Goal: Contribute content: Add original content to the website for others to see

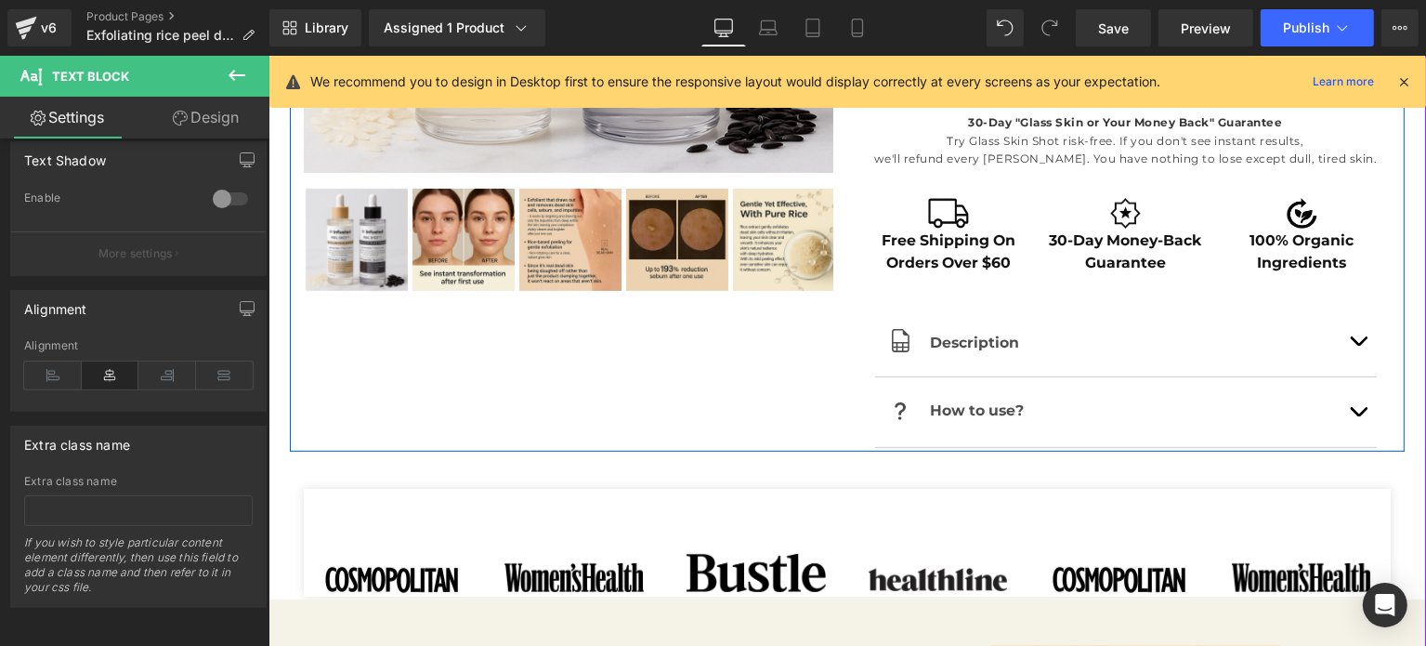
scroll to position [743, 0]
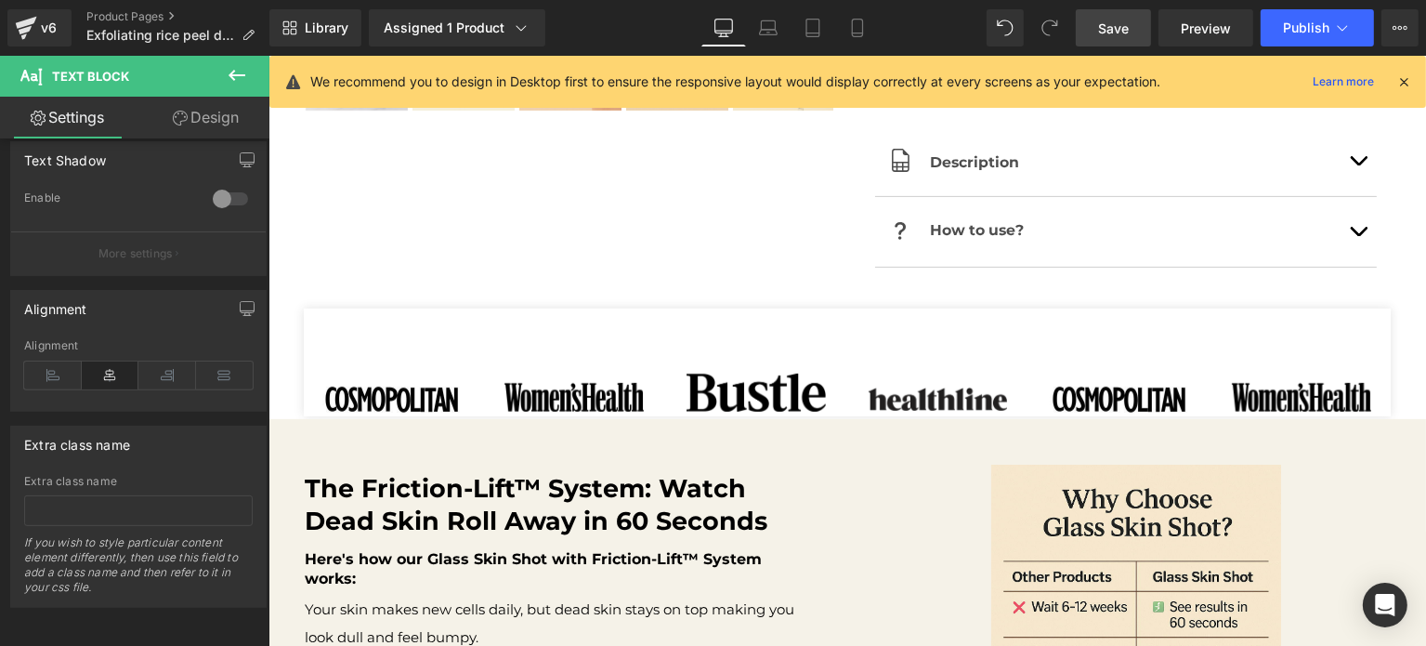
drag, startPoint x: 1107, startPoint y: 30, endPoint x: 758, endPoint y: 263, distance: 419.3
click at [1107, 30] on span "Save" at bounding box center [1113, 29] width 31 height 20
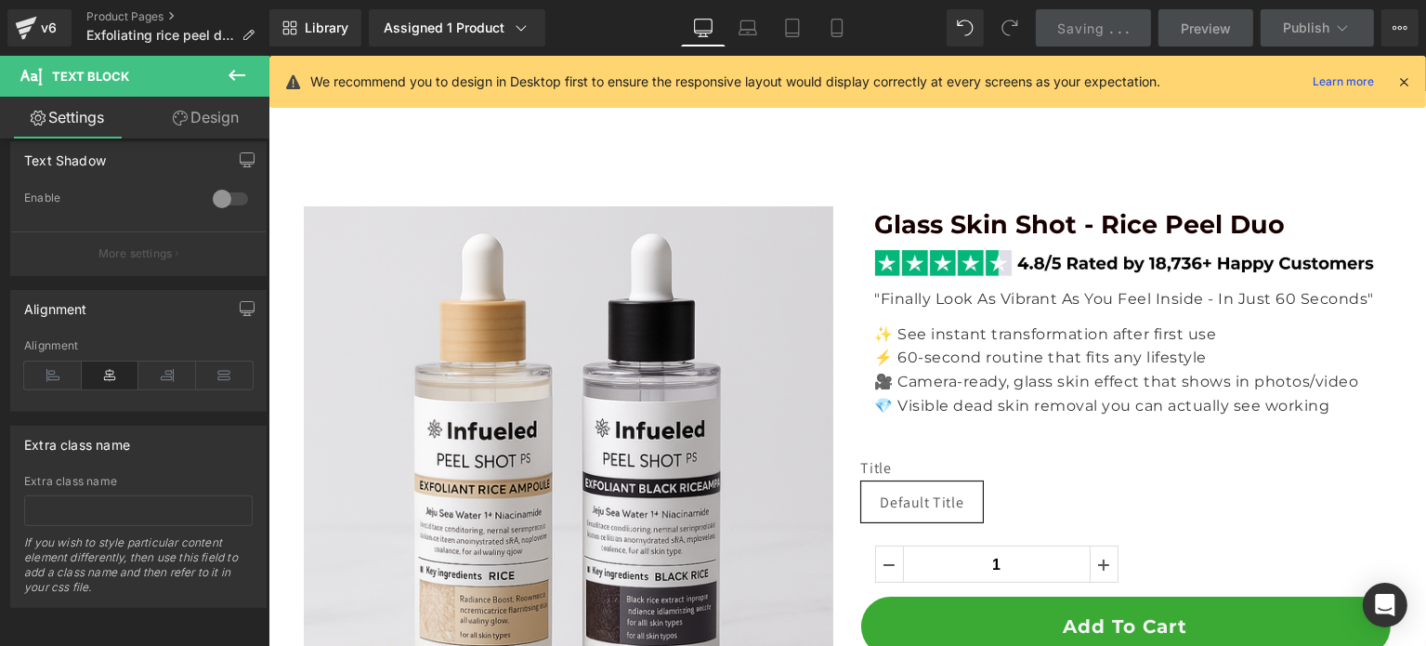
scroll to position [372, 0]
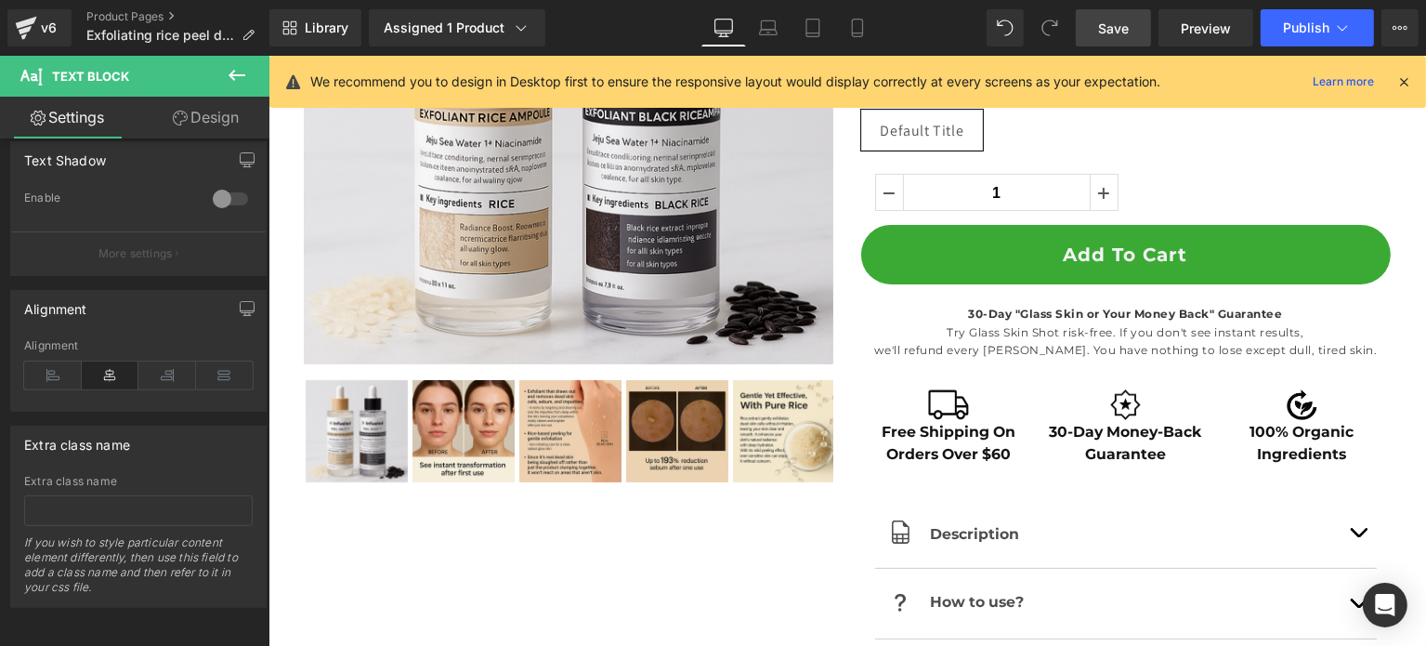
click at [1094, 33] on link "Save" at bounding box center [1113, 27] width 75 height 37
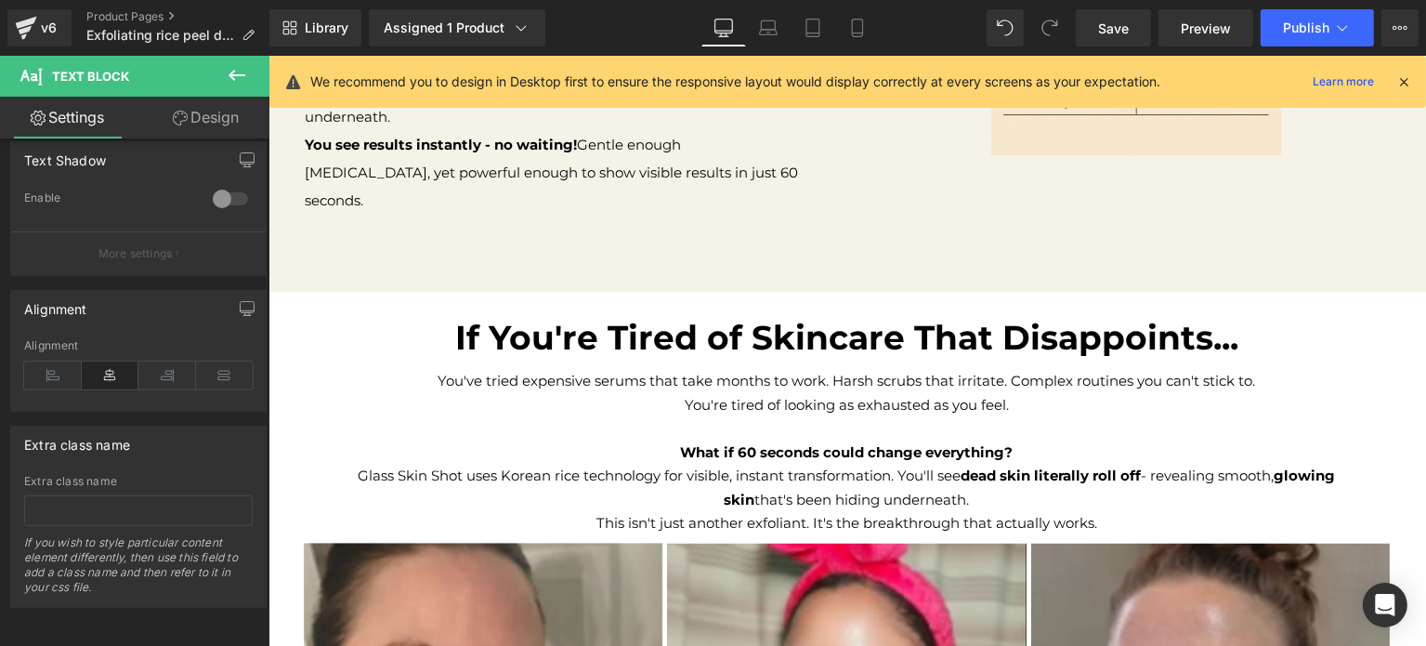
scroll to position [1115, 0]
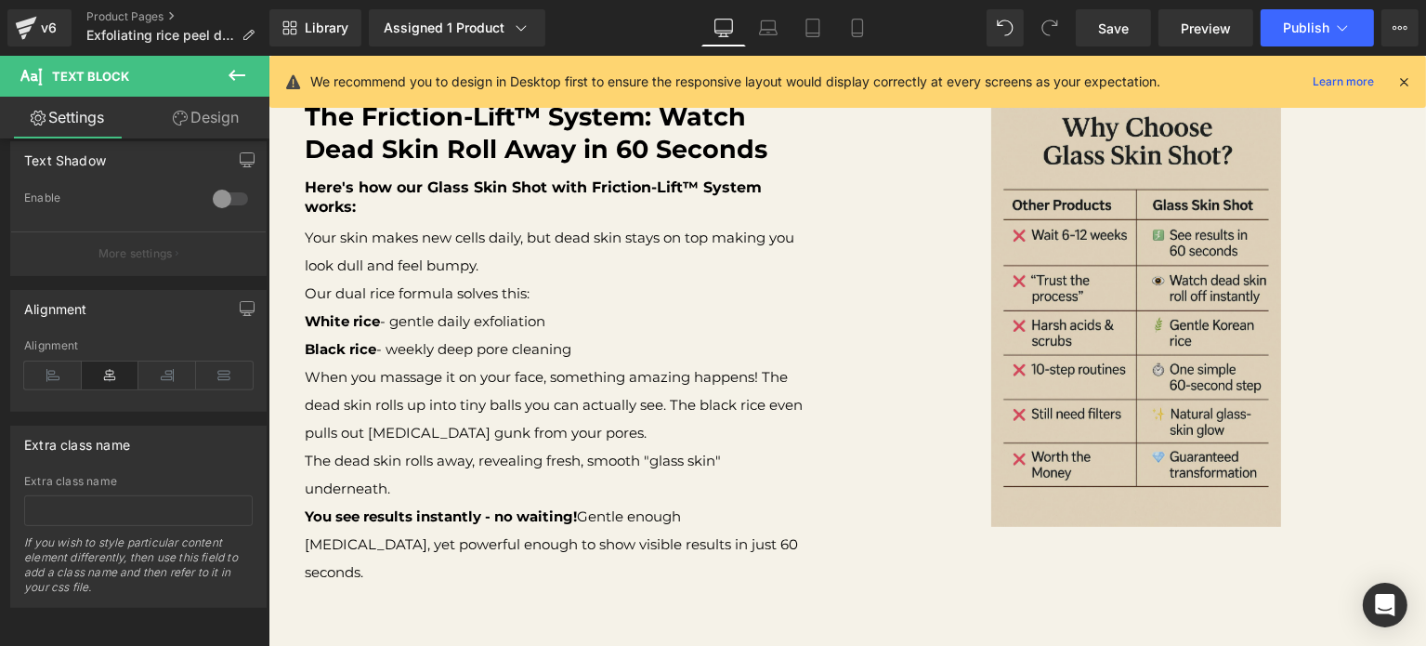
click at [1029, 360] on img at bounding box center [1135, 310] width 290 height 434
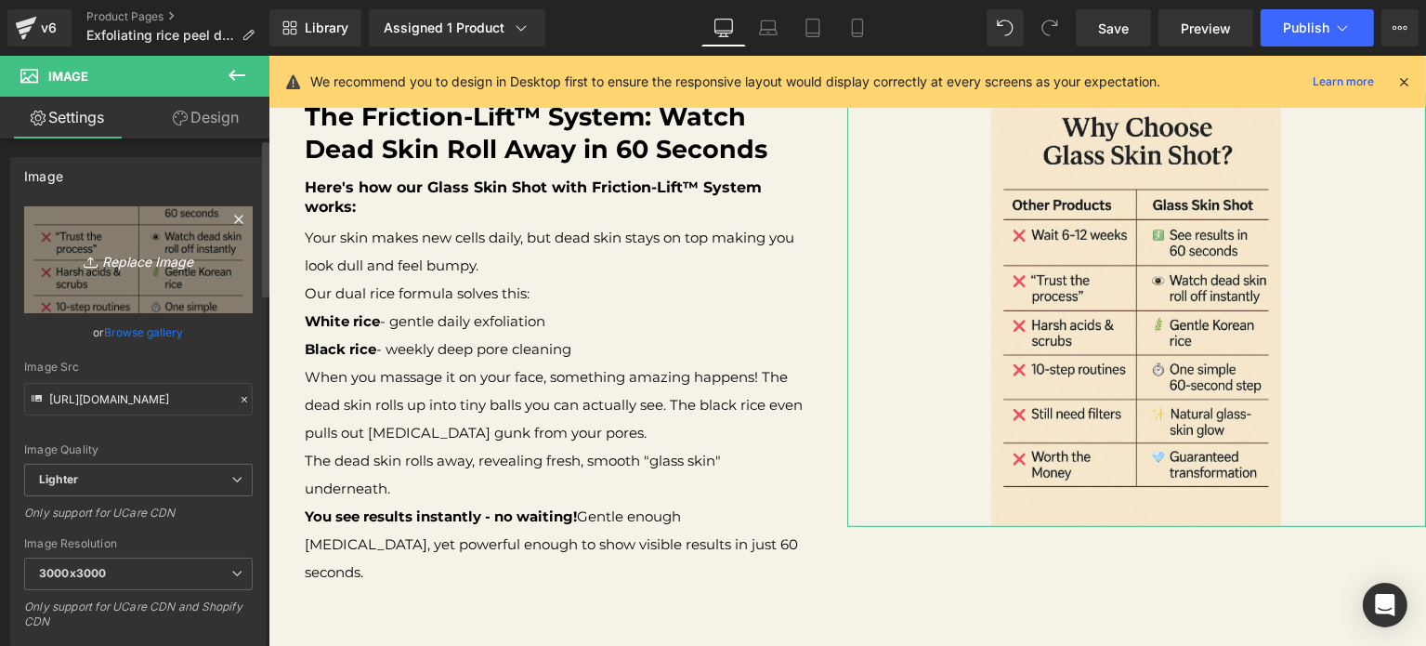
click at [145, 273] on link "Replace Image" at bounding box center [138, 259] width 229 height 107
type input "C:\fakepath\GS Product image2.png"
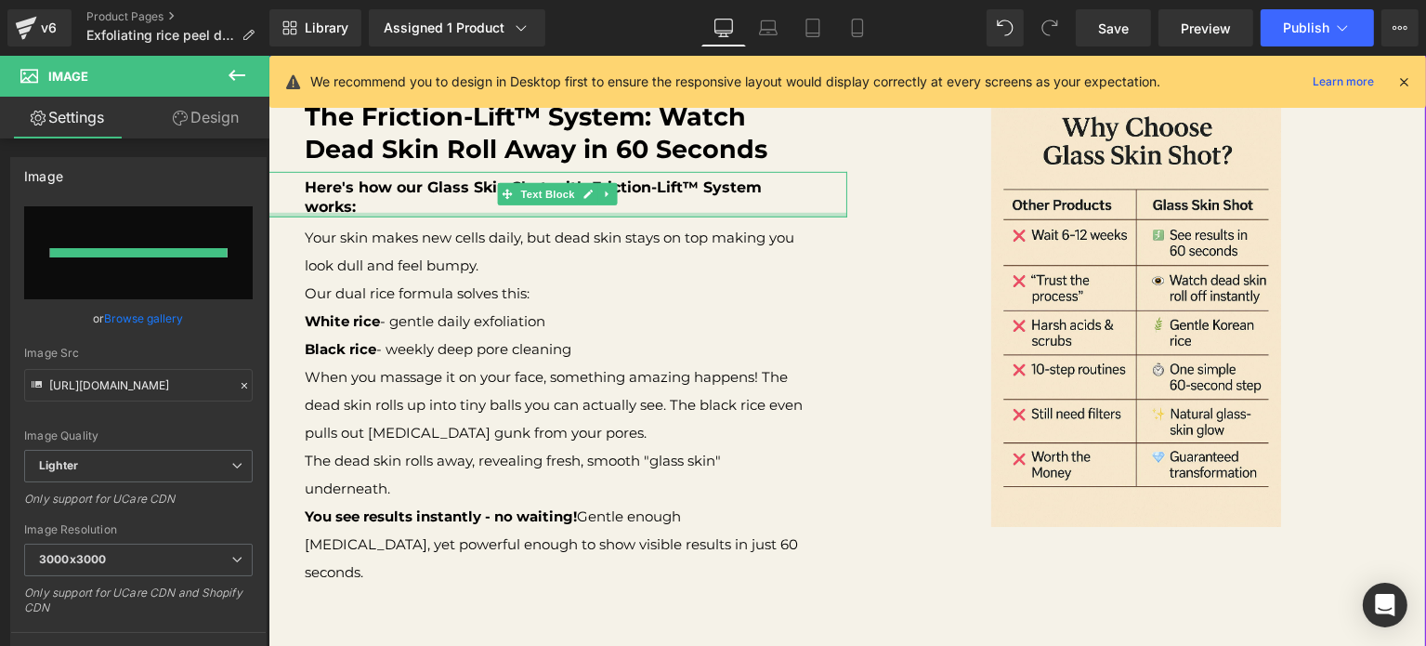
type input "[URL][DOMAIN_NAME]"
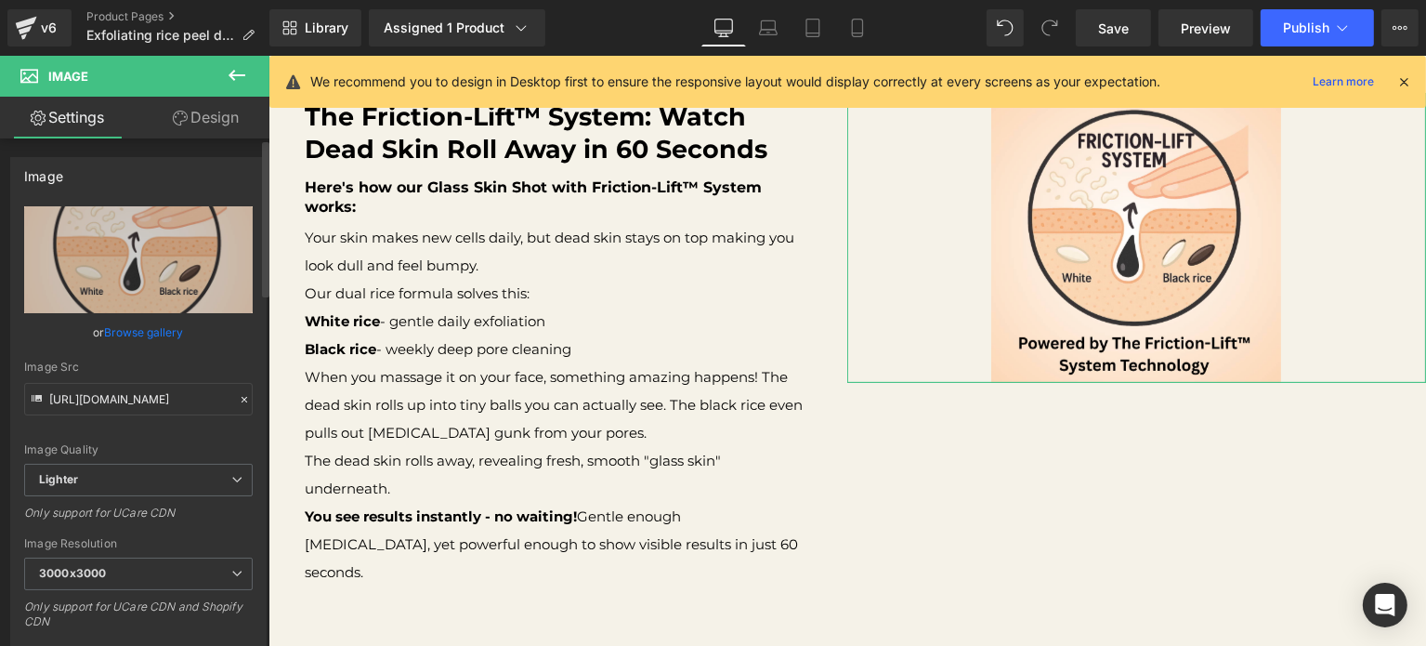
scroll to position [372, 0]
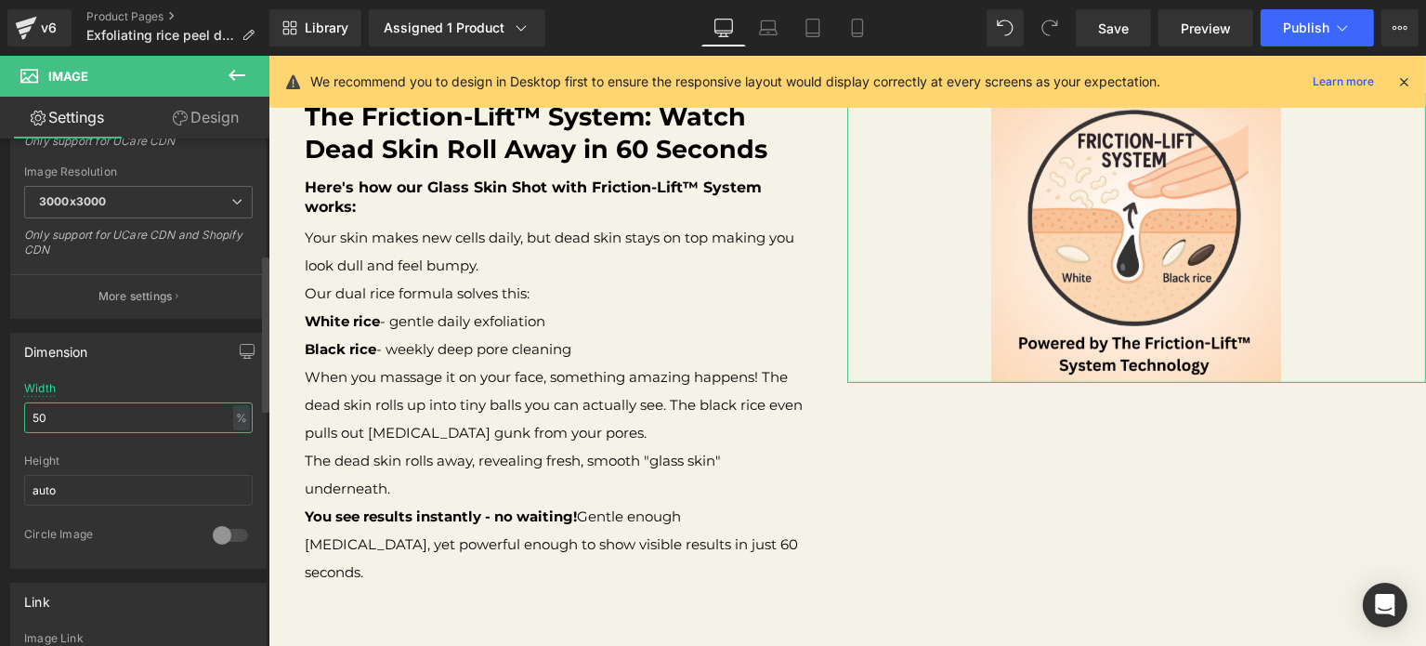
click at [138, 420] on input "50" at bounding box center [138, 417] width 229 height 31
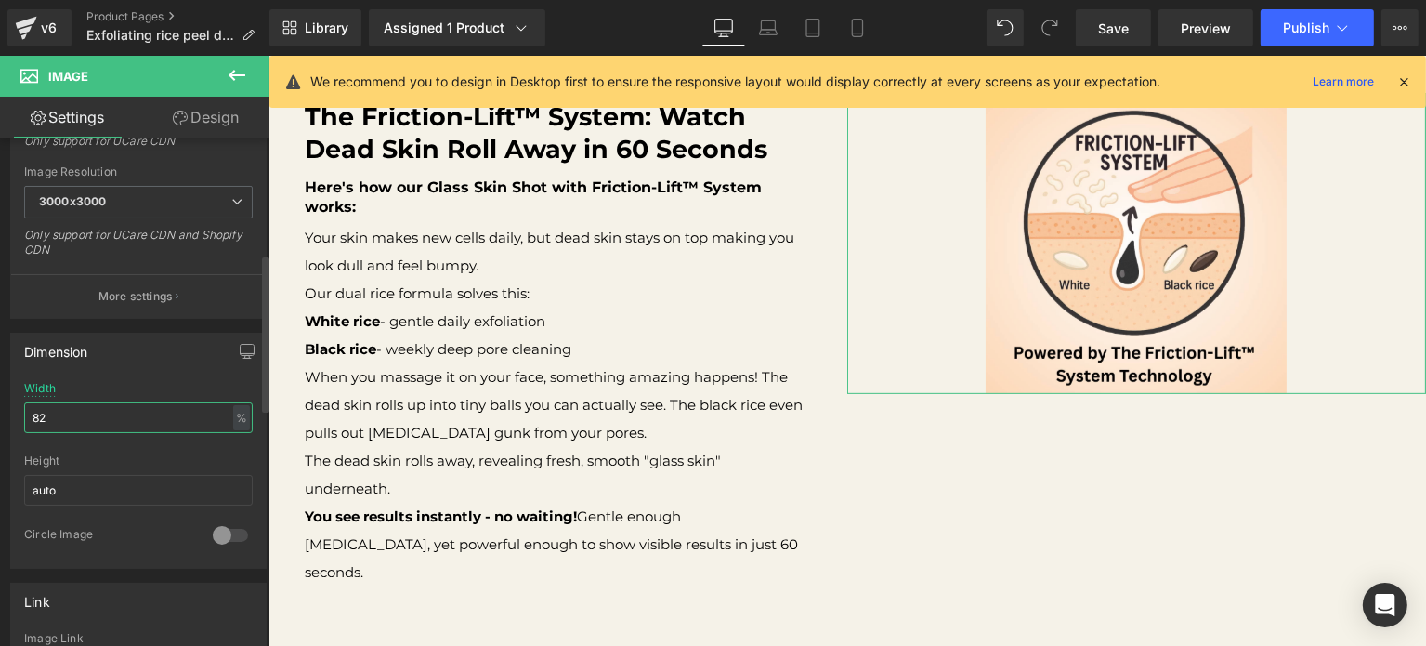
click at [138, 420] on input "82" at bounding box center [138, 417] width 229 height 31
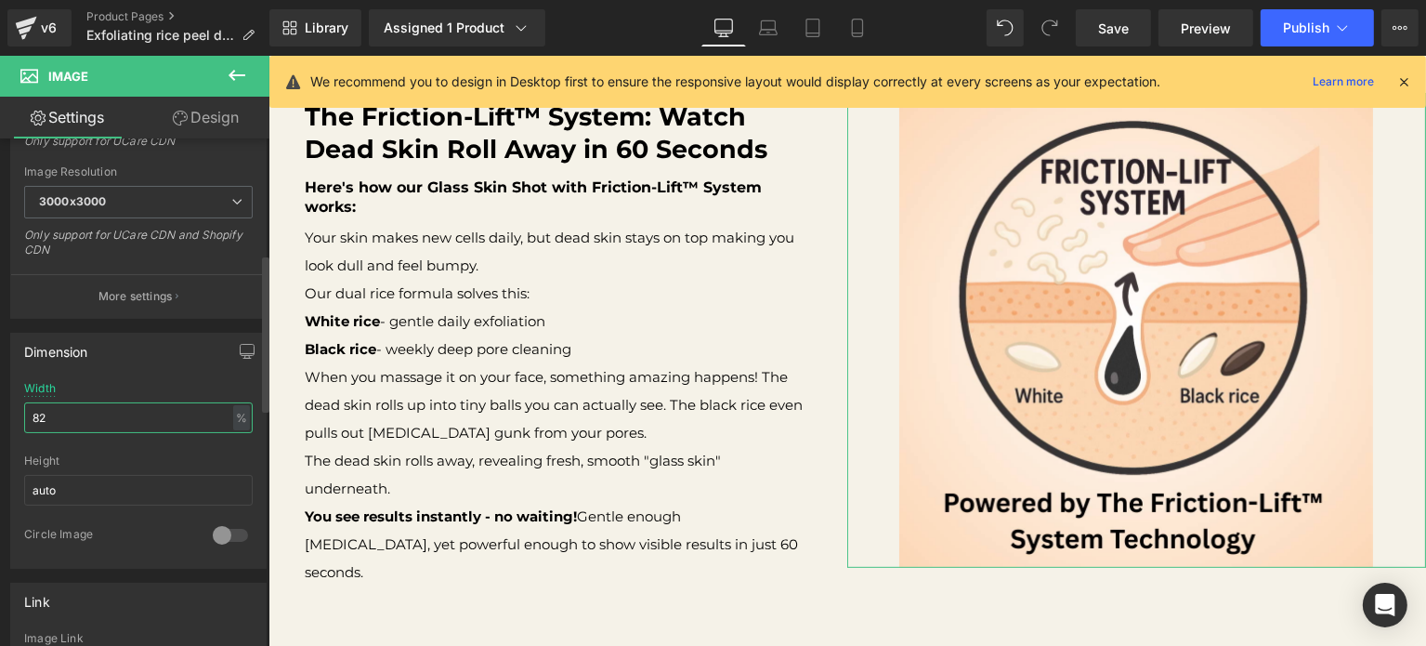
click at [79, 420] on input "82" at bounding box center [138, 417] width 229 height 31
type input "81"
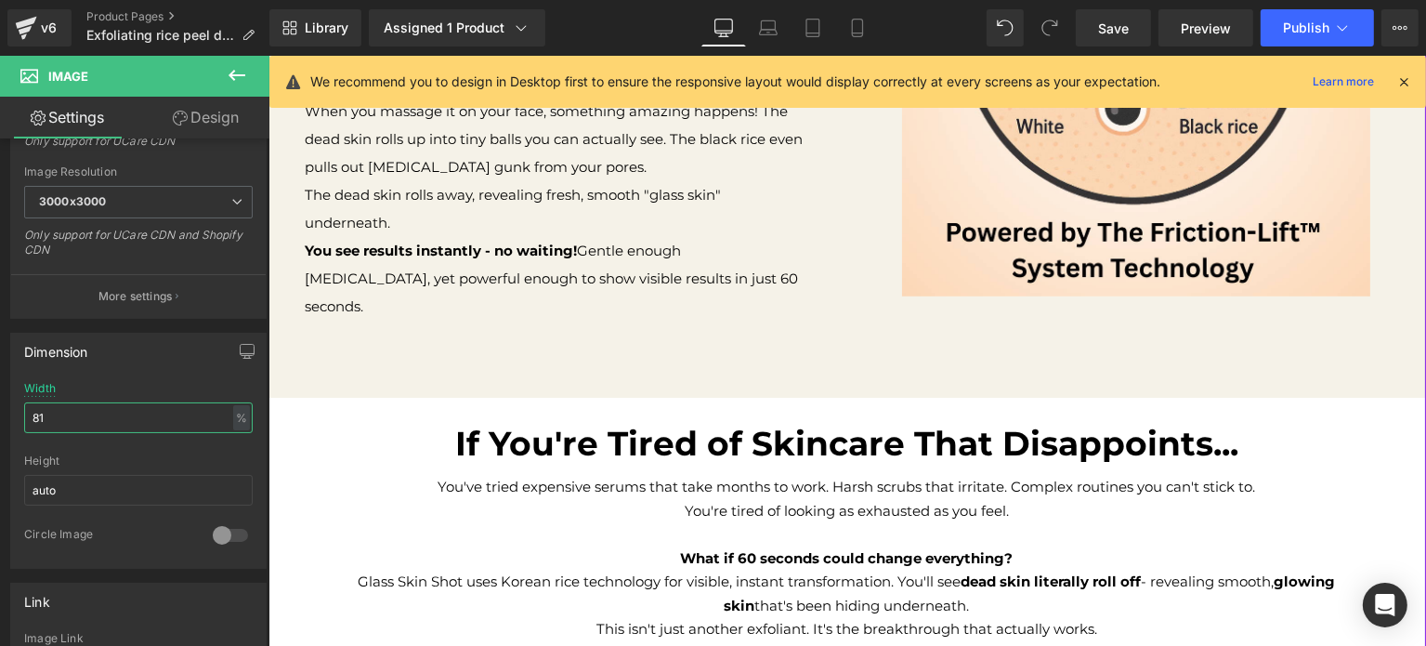
scroll to position [1009, 0]
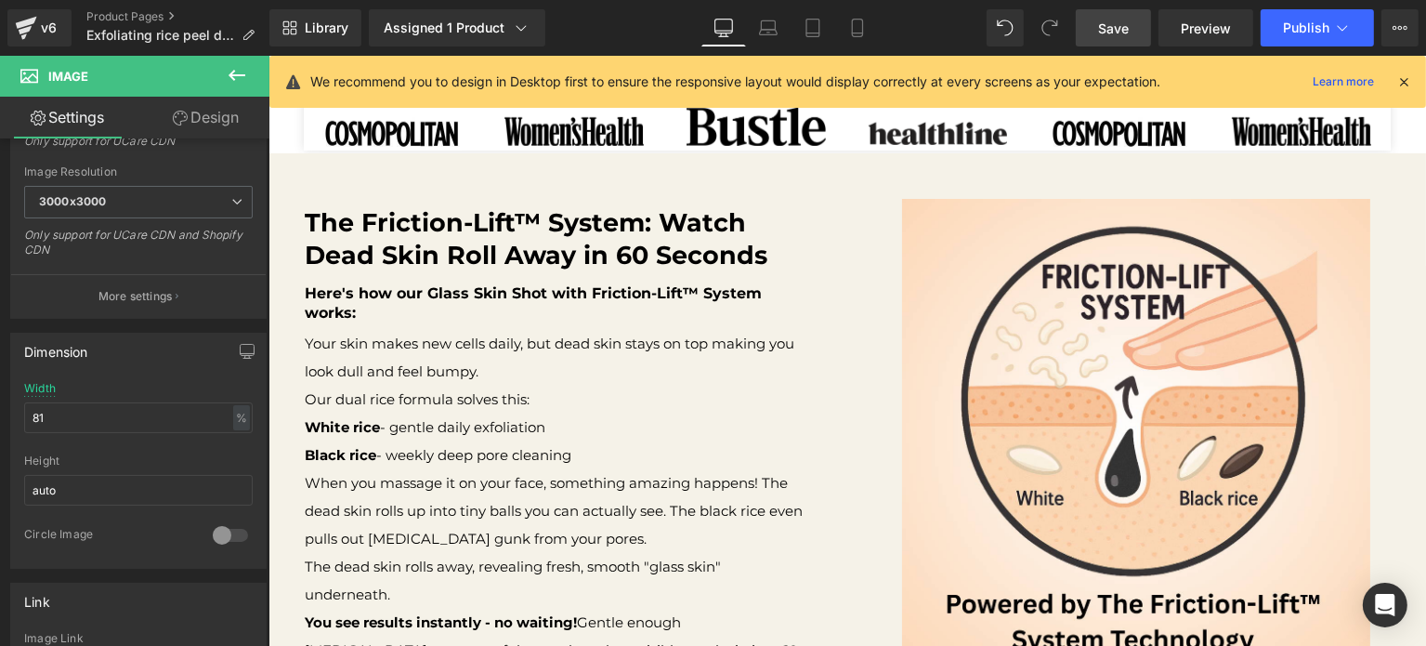
click at [1122, 33] on span "Save" at bounding box center [1113, 29] width 31 height 20
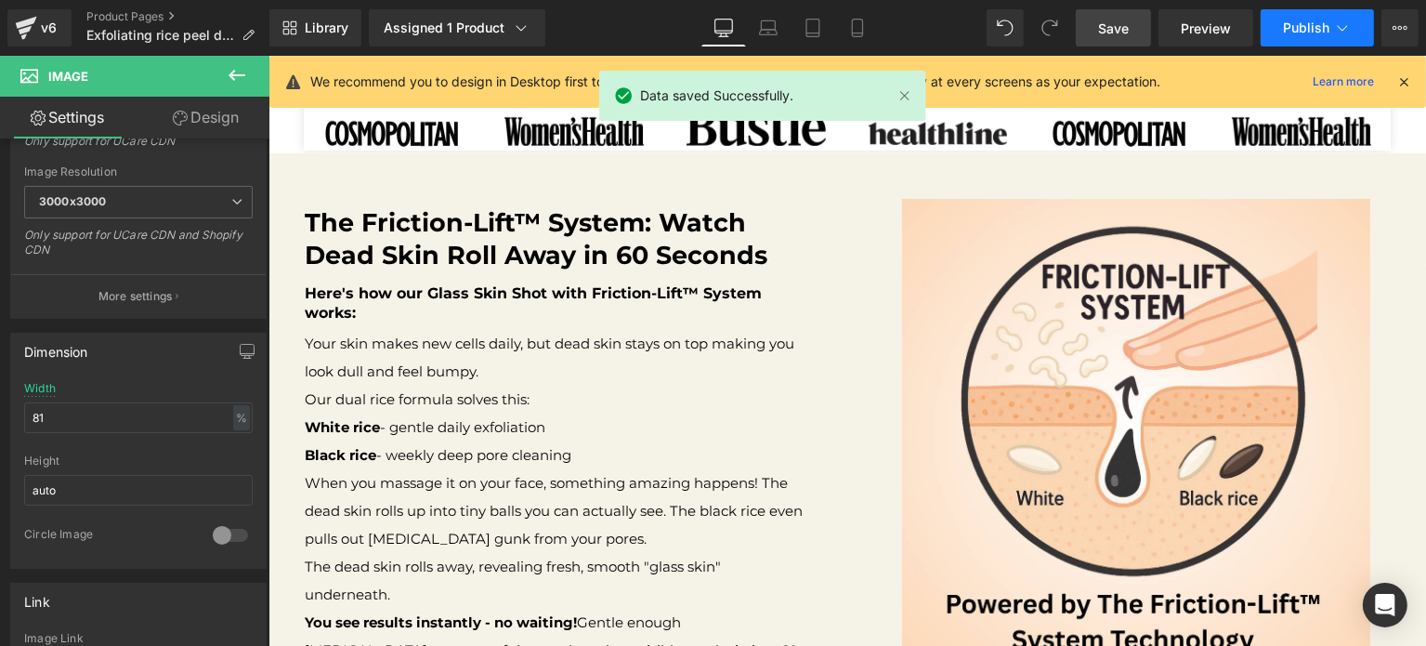
click at [1293, 21] on span "Publish" at bounding box center [1306, 27] width 46 height 15
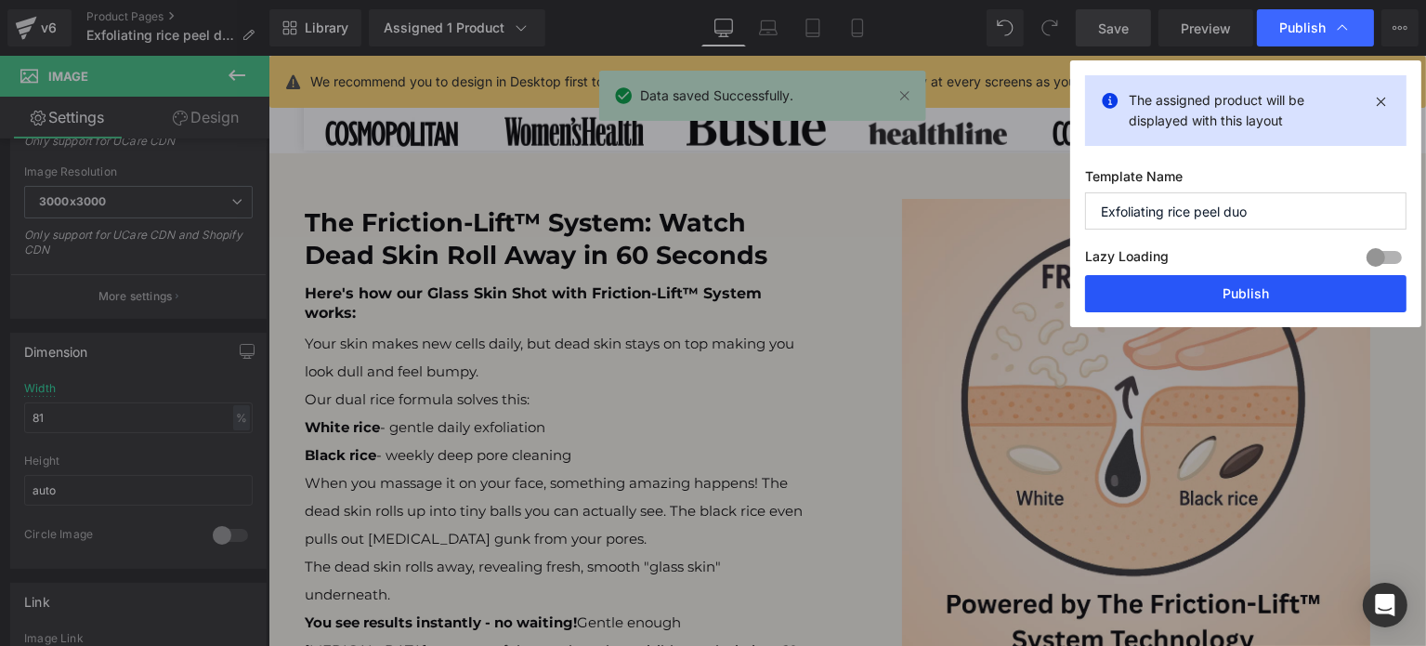
click at [1208, 284] on button "Publish" at bounding box center [1245, 293] width 321 height 37
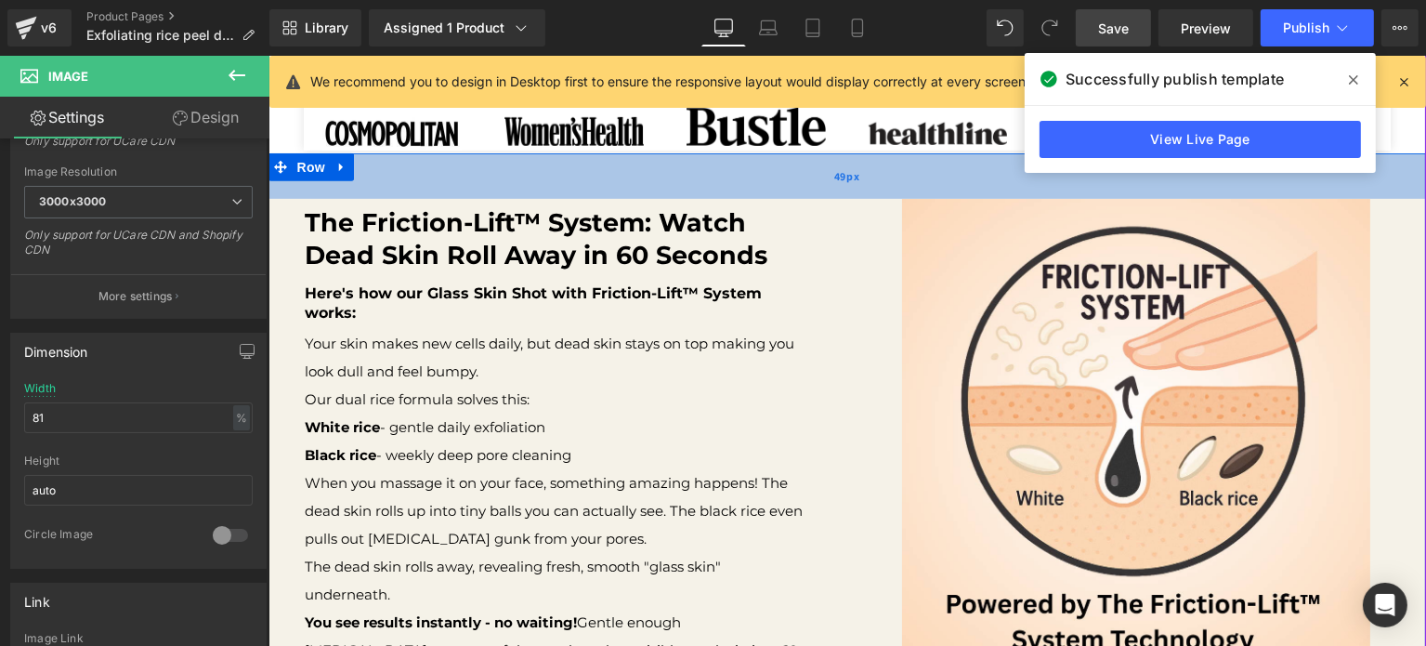
click at [389, 182] on div "49px" at bounding box center [847, 176] width 1158 height 46
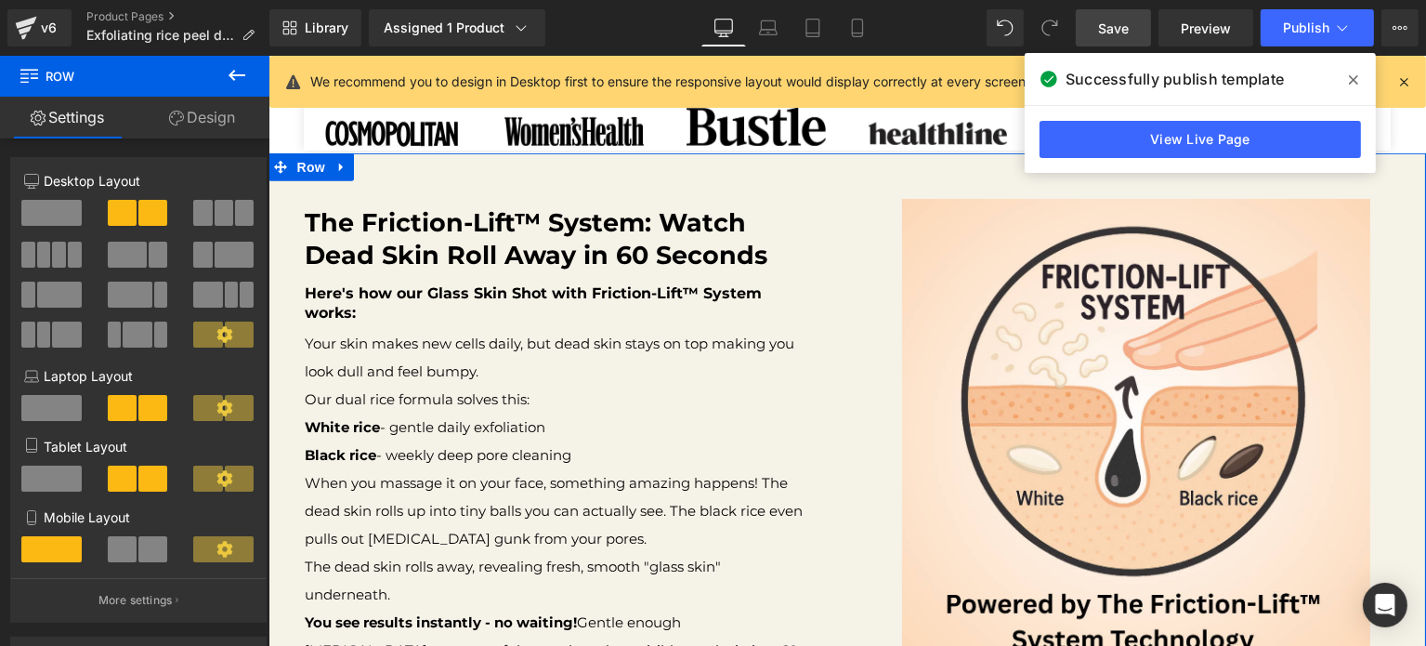
click at [201, 126] on link "Design" at bounding box center [202, 118] width 135 height 42
click at [0, 0] on div "Spacing" at bounding box center [0, 0] width 0 height 0
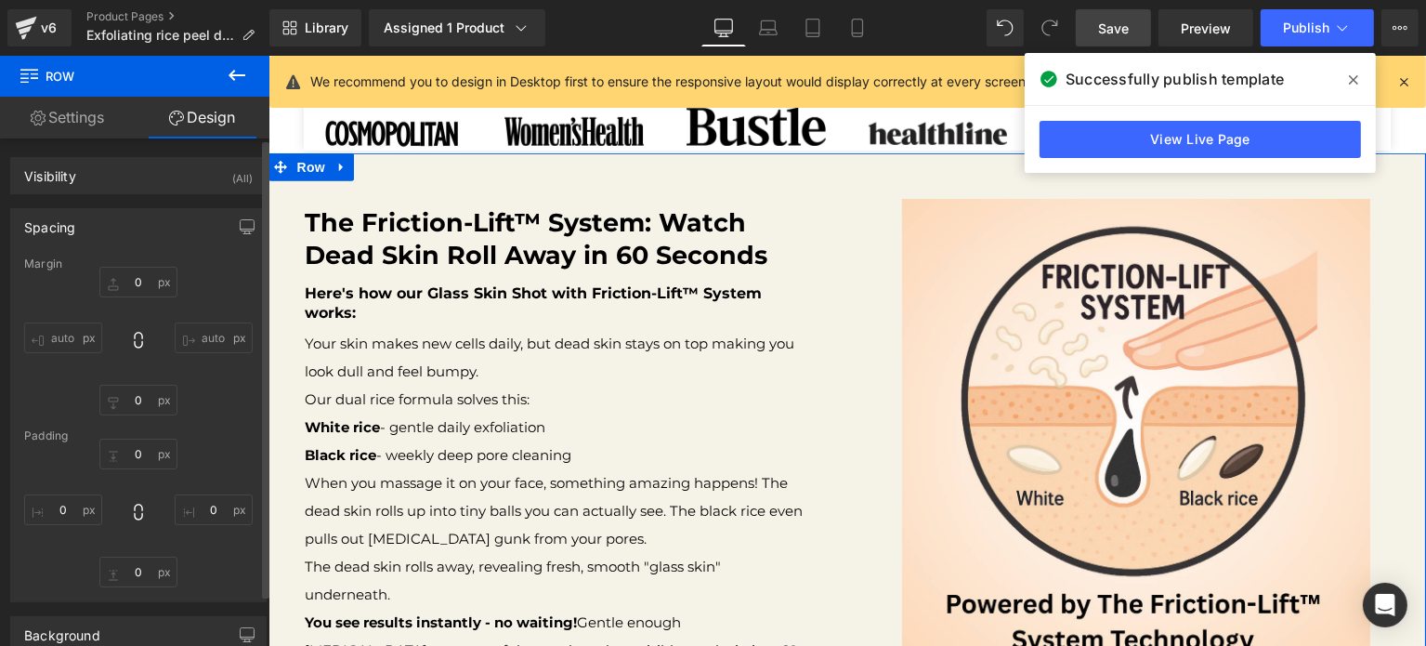
type input "0"
type input "49"
type input "0"
type input "45"
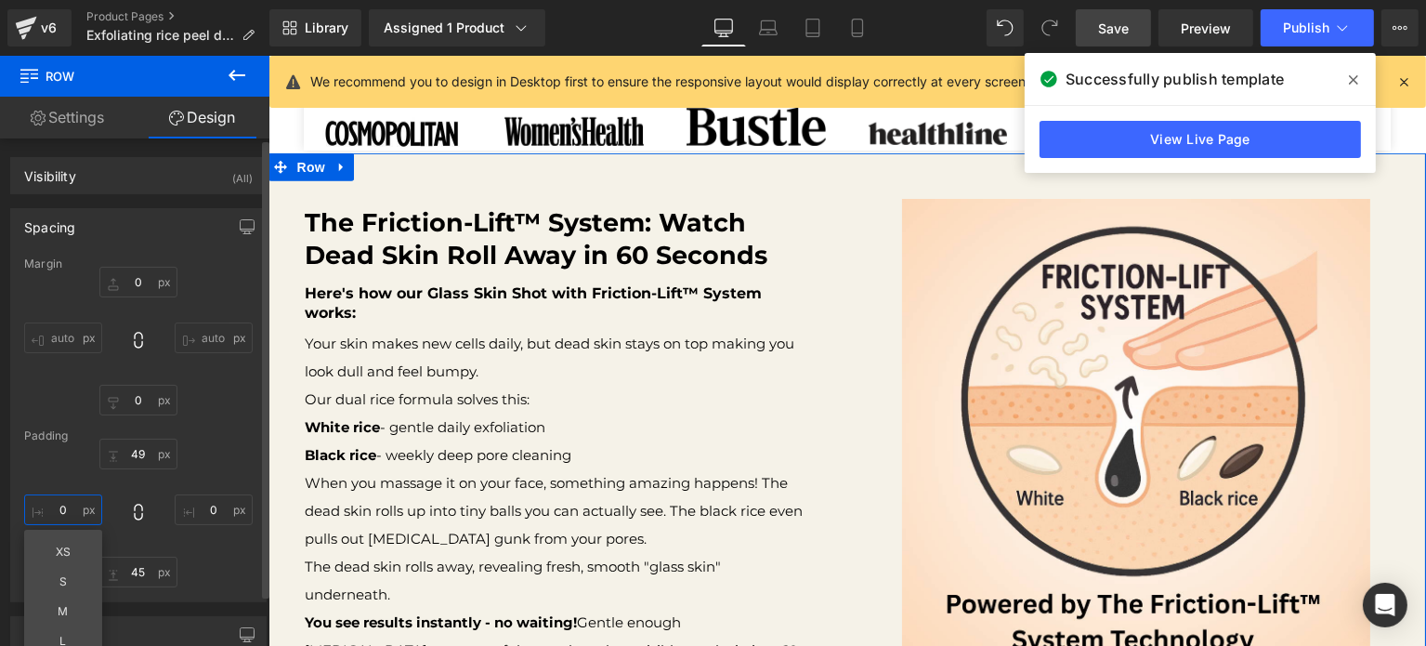
click at [67, 502] on input "0" at bounding box center [63, 509] width 78 height 31
type input "M"
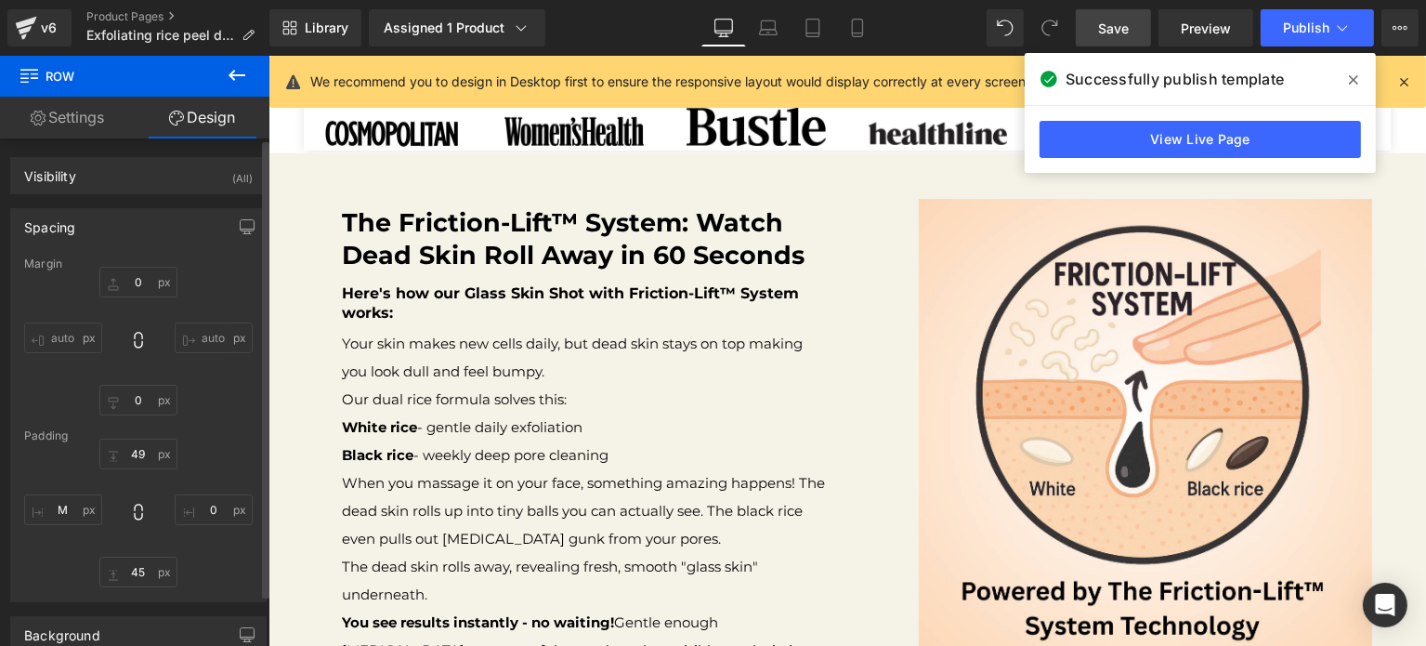
click at [1114, 33] on span "Save" at bounding box center [1113, 29] width 31 height 20
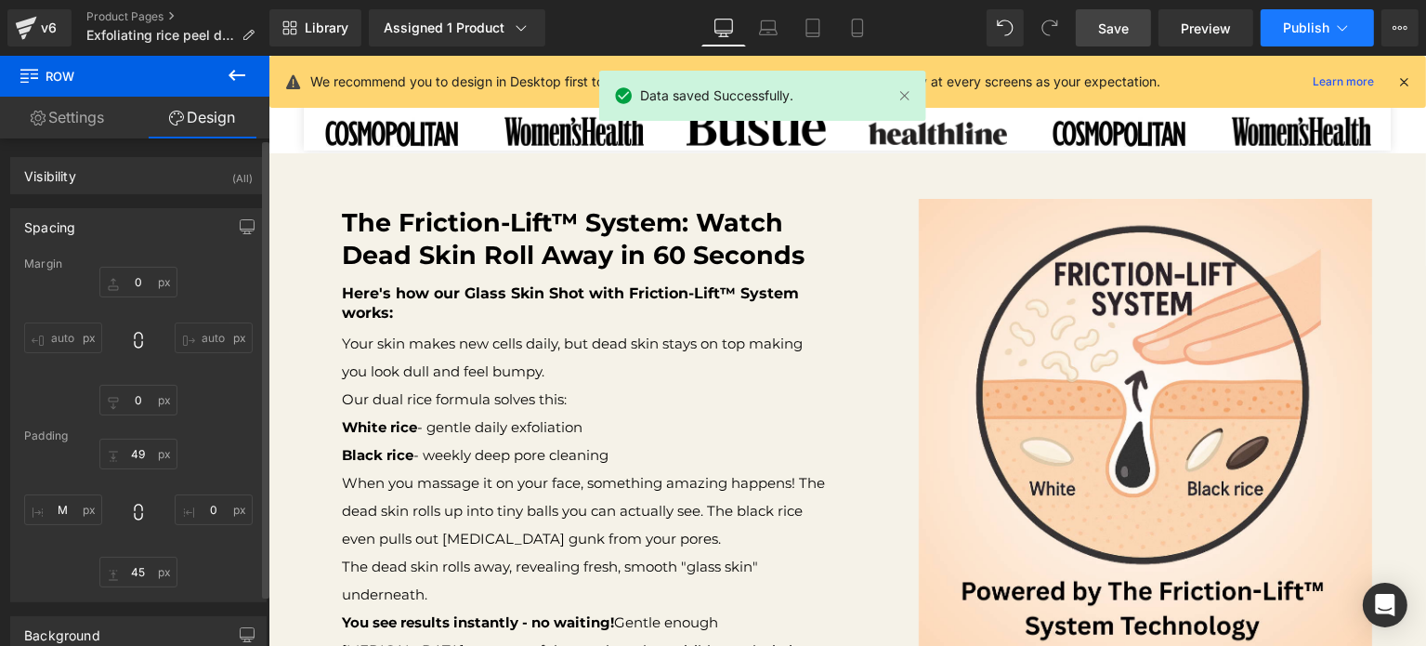
click at [1298, 27] on span "Publish" at bounding box center [1306, 27] width 46 height 15
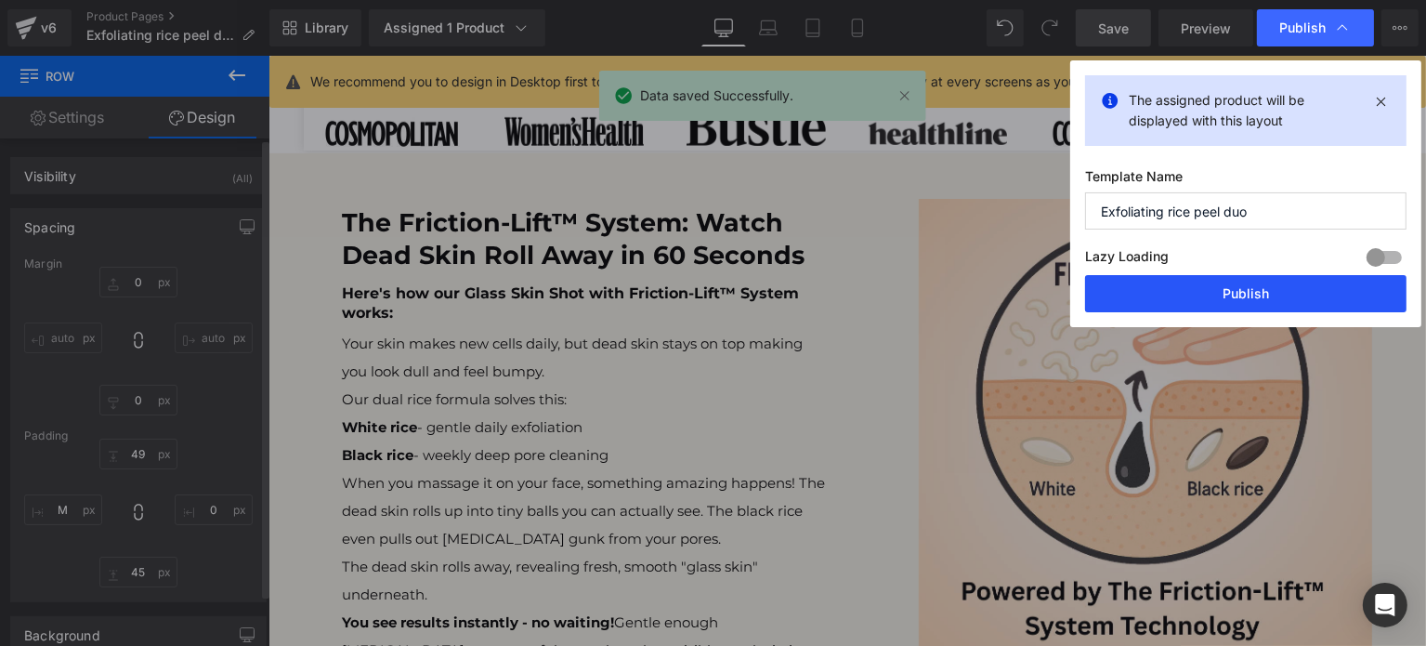
click at [1225, 295] on button "Publish" at bounding box center [1245, 293] width 321 height 37
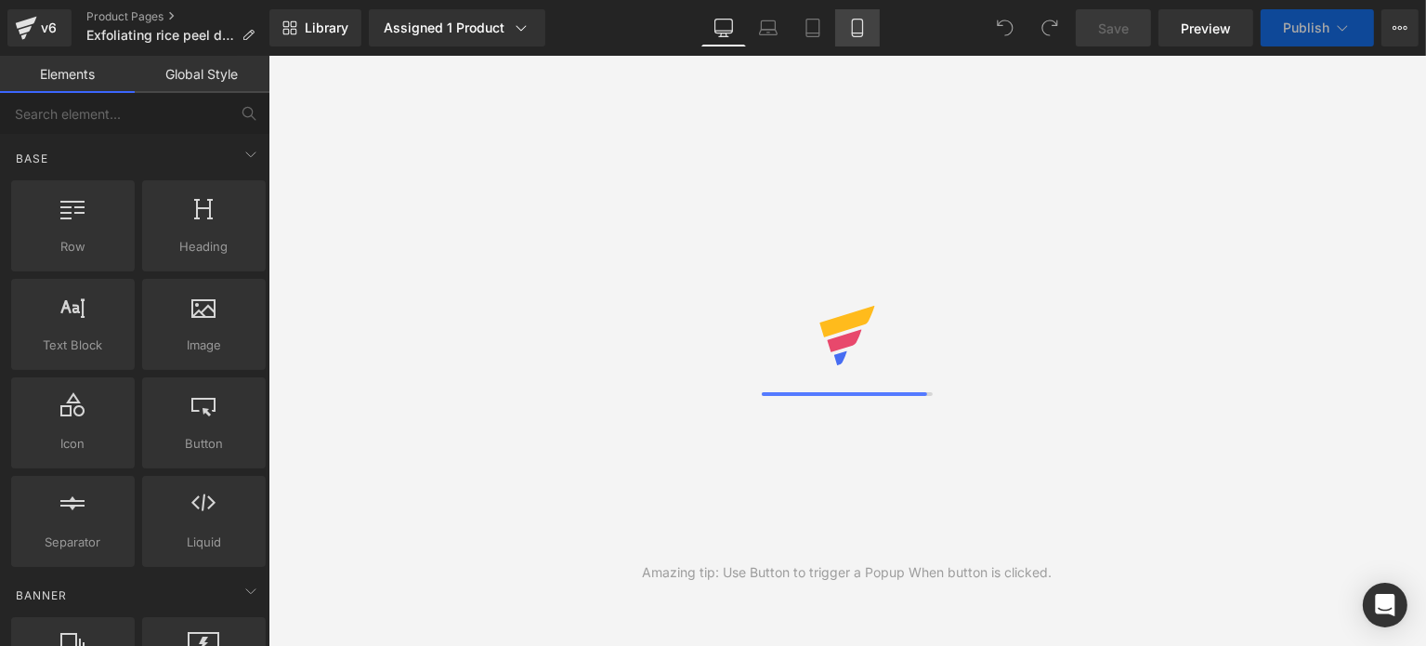
click at [847, 45] on link "Mobile" at bounding box center [857, 27] width 45 height 37
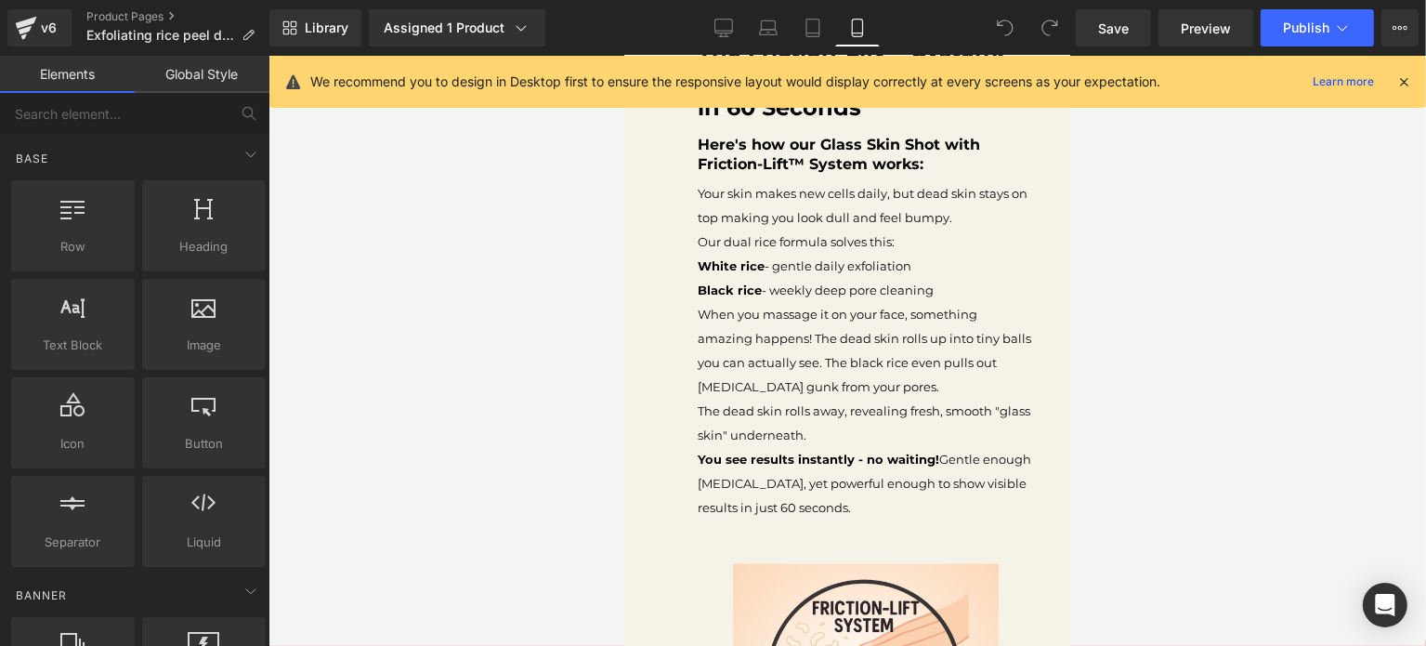
scroll to position [2230, 0]
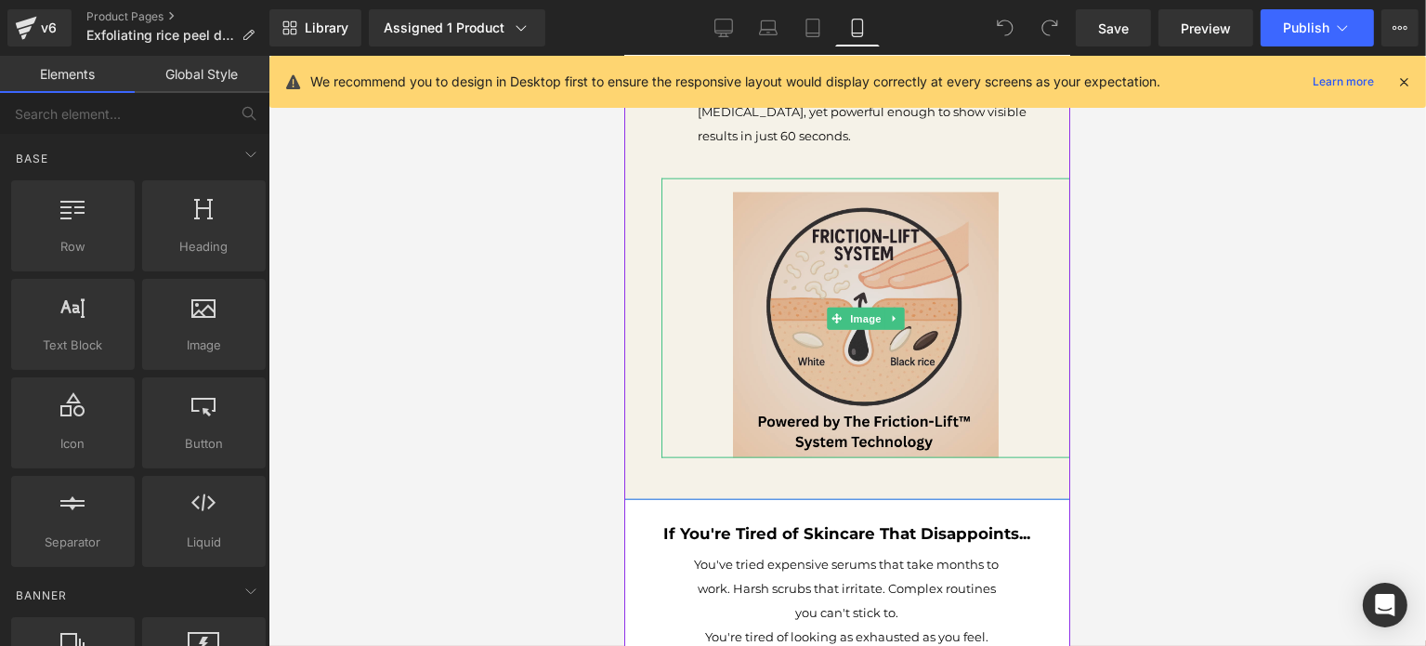
click at [885, 325] on img at bounding box center [865, 318] width 266 height 280
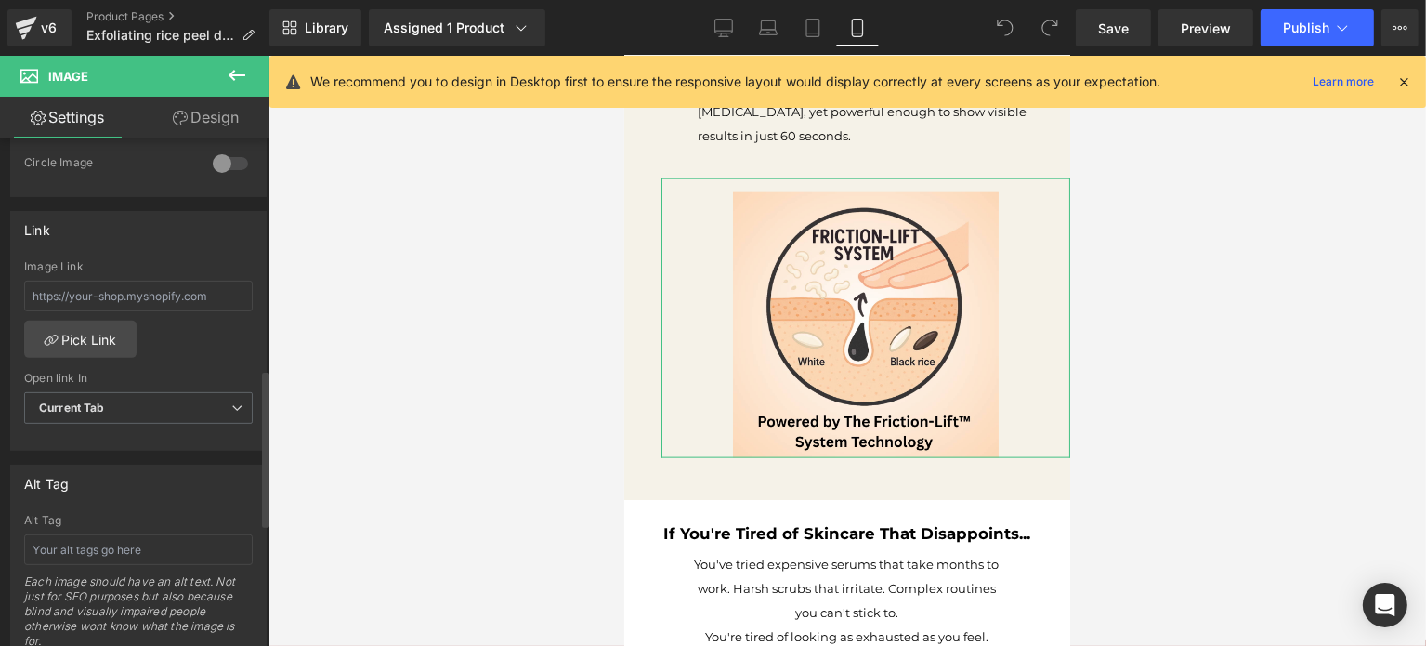
scroll to position [372, 0]
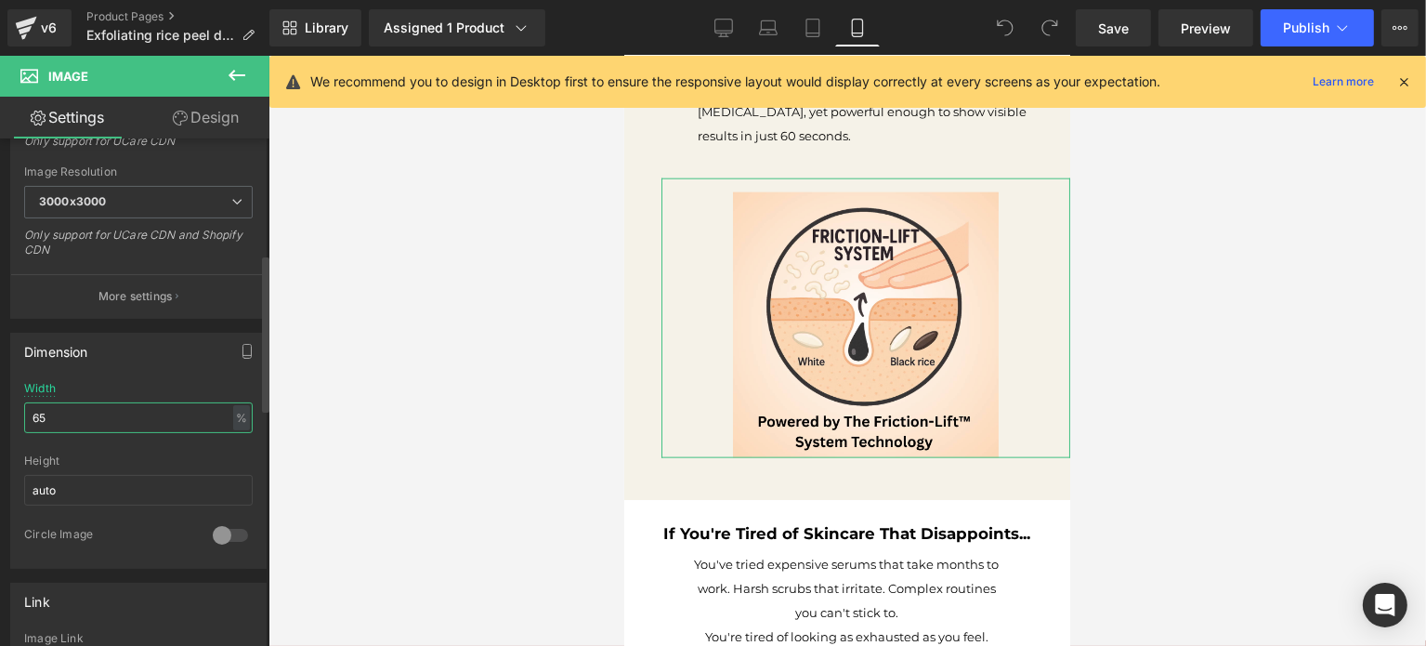
click at [80, 416] on input "65" at bounding box center [138, 417] width 229 height 31
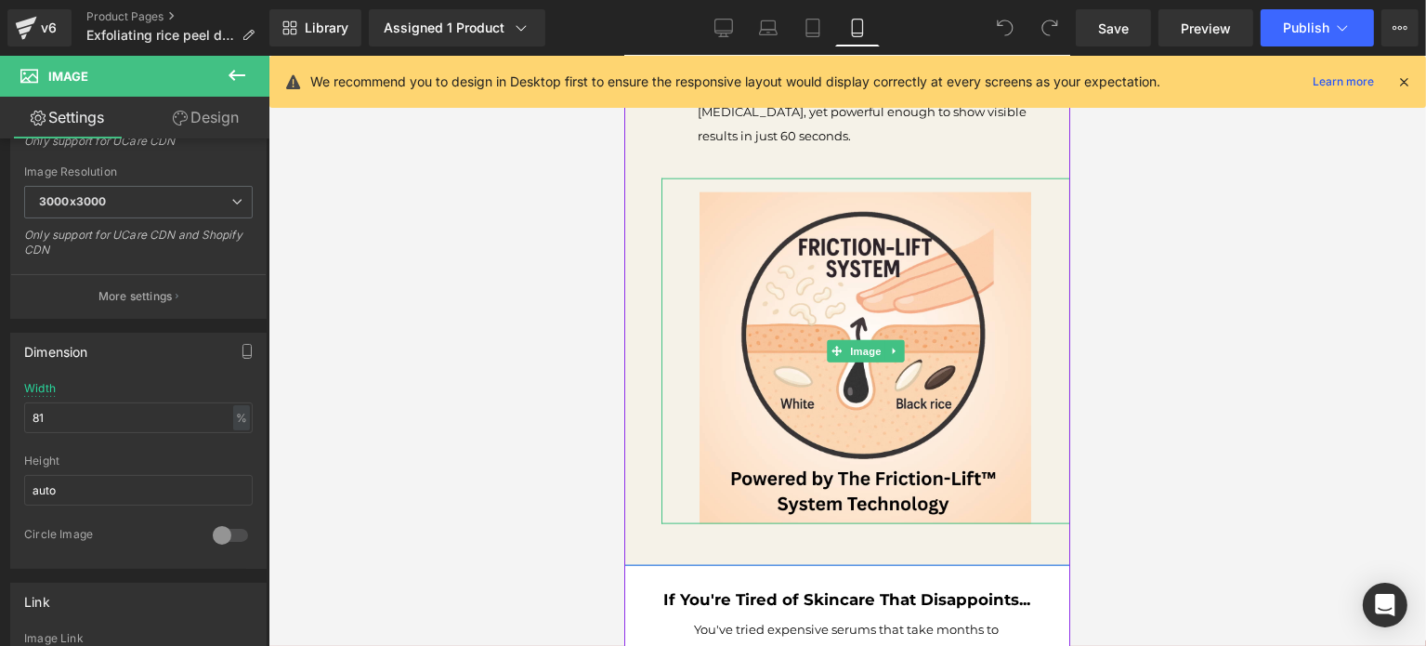
click at [667, 335] on div at bounding box center [865, 350] width 409 height 345
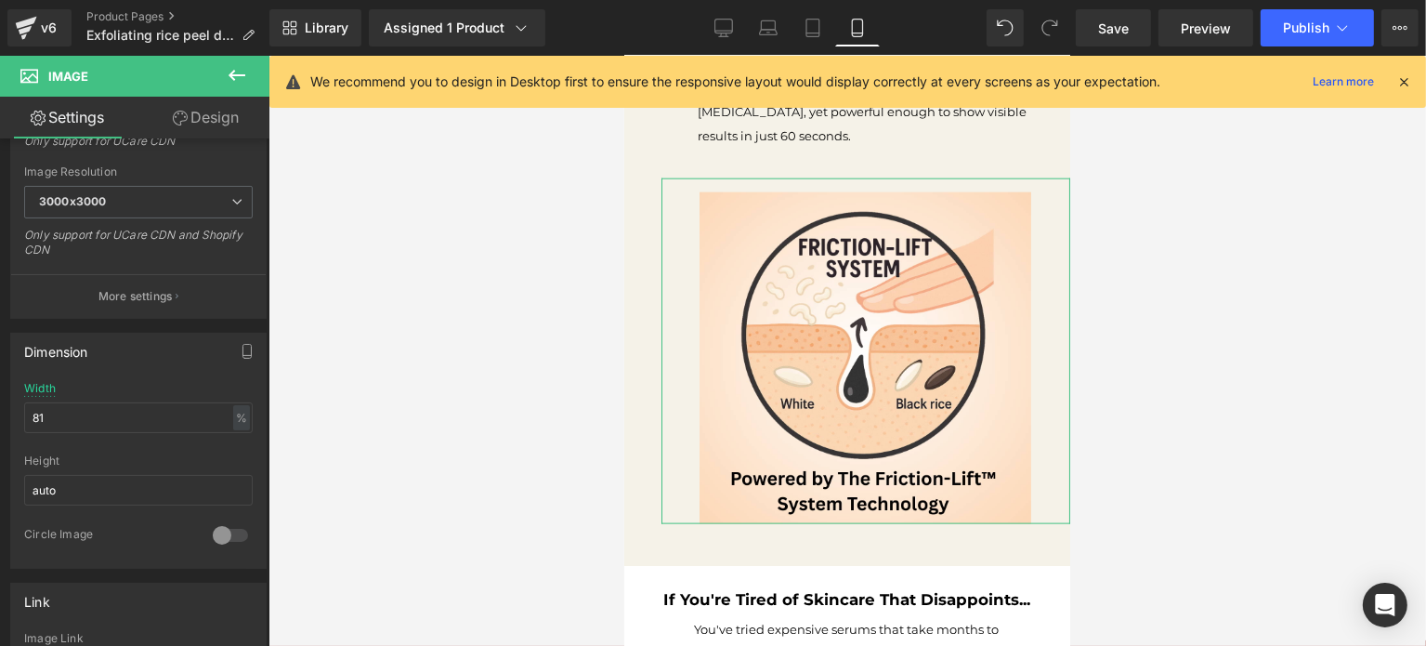
drag, startPoint x: 223, startPoint y: 129, endPoint x: 203, endPoint y: 170, distance: 45.7
click at [223, 129] on link "Design" at bounding box center [205, 118] width 135 height 42
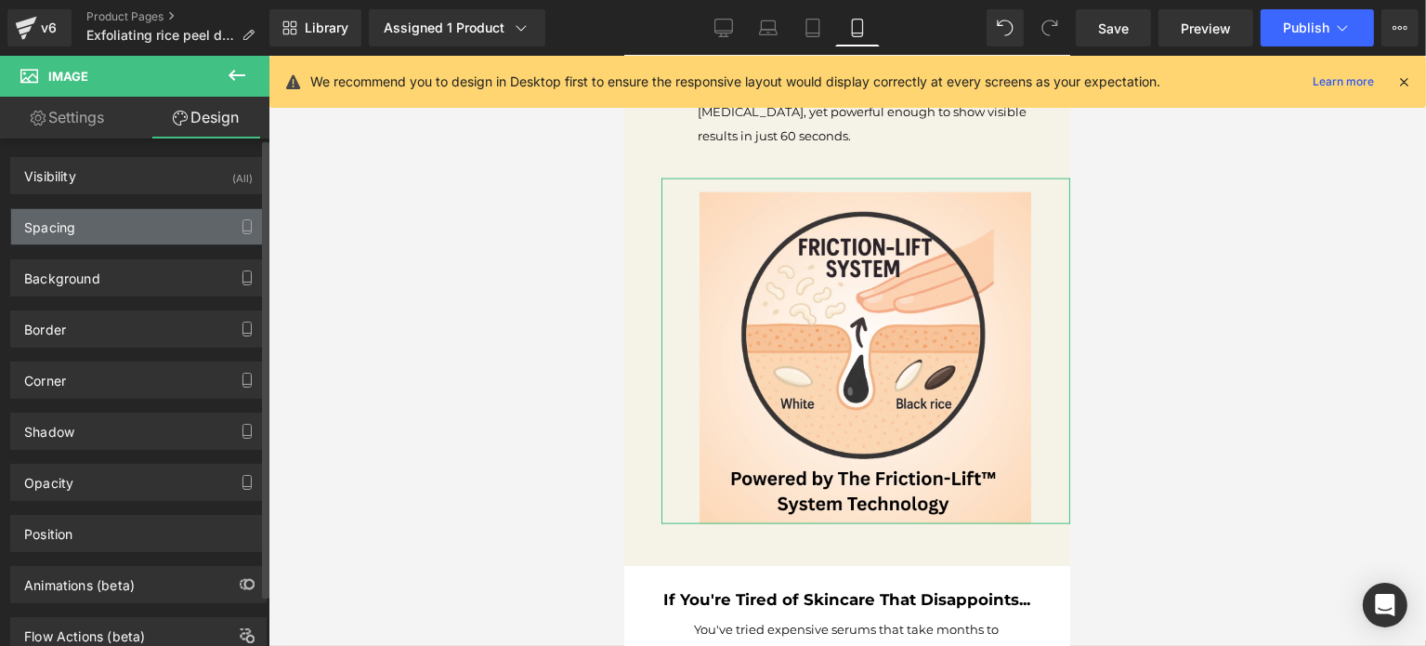
click at [167, 223] on div "Spacing" at bounding box center [138, 226] width 255 height 35
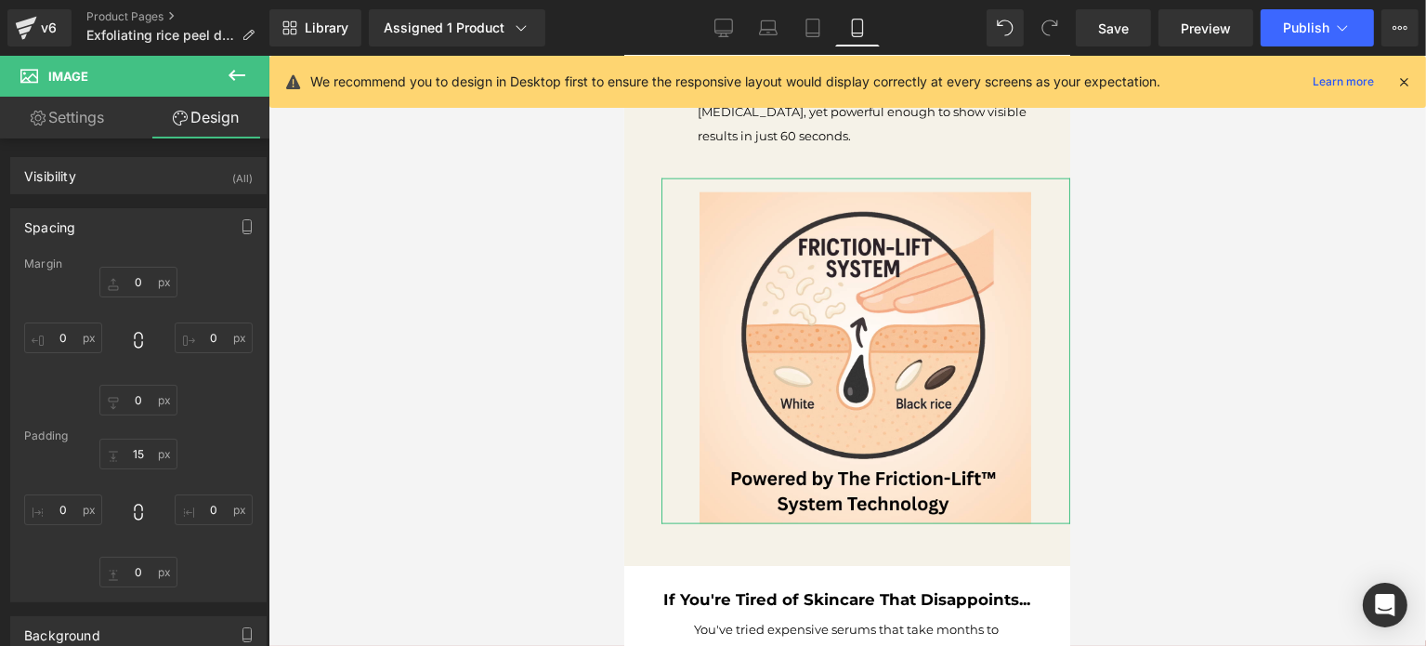
click at [85, 127] on link "Settings" at bounding box center [67, 118] width 135 height 42
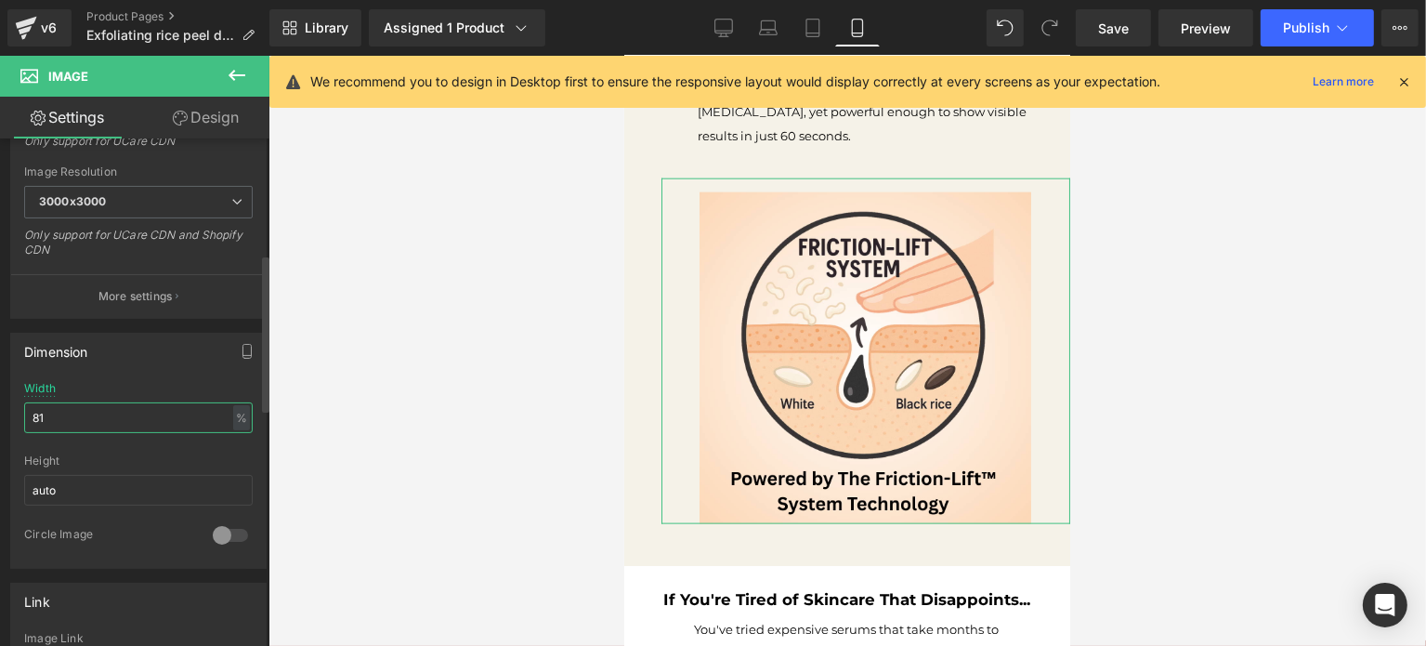
click at [162, 417] on input "81" at bounding box center [138, 417] width 229 height 31
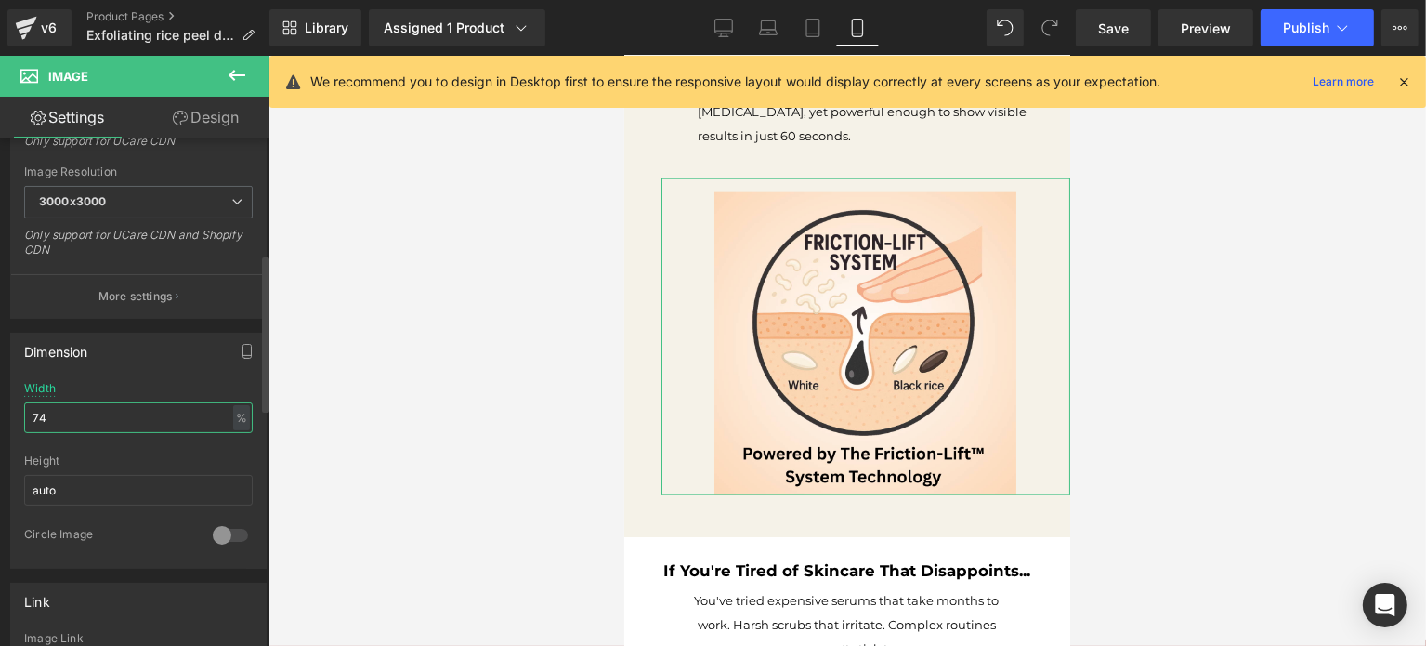
type input "73"
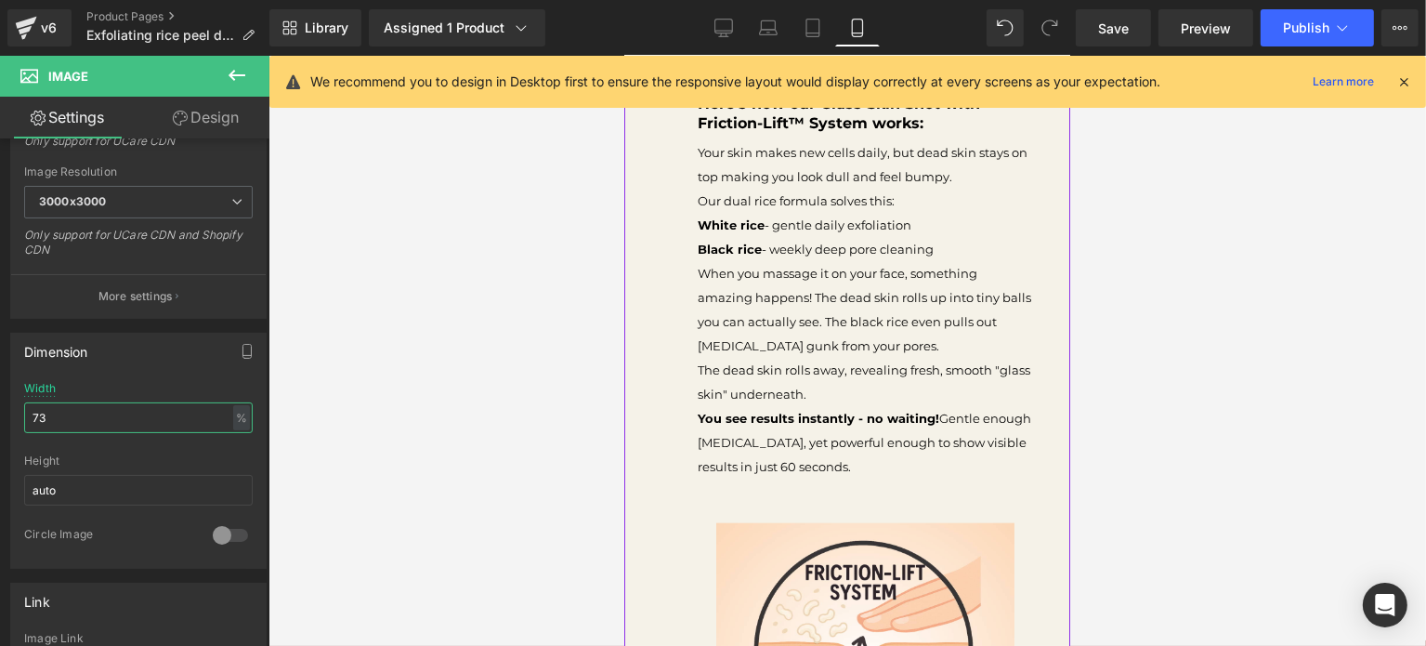
scroll to position [2230, 0]
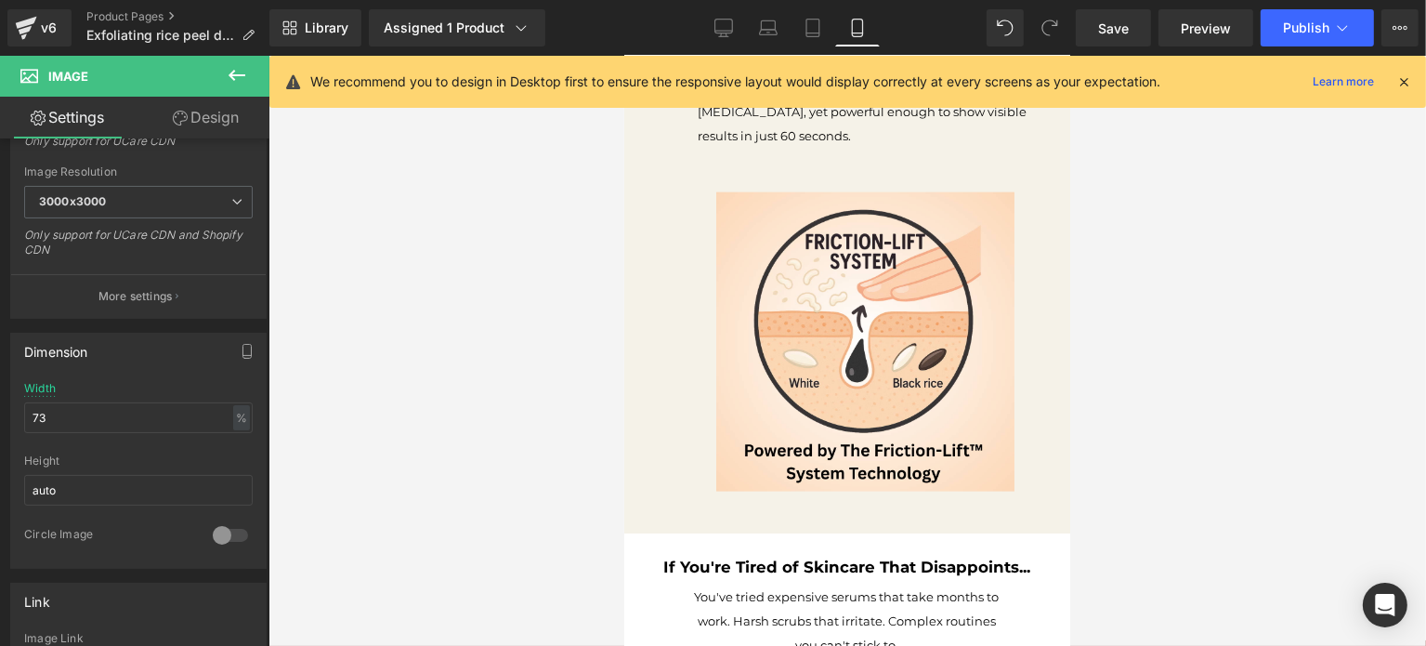
click at [1154, 292] on div at bounding box center [848, 351] width 1158 height 590
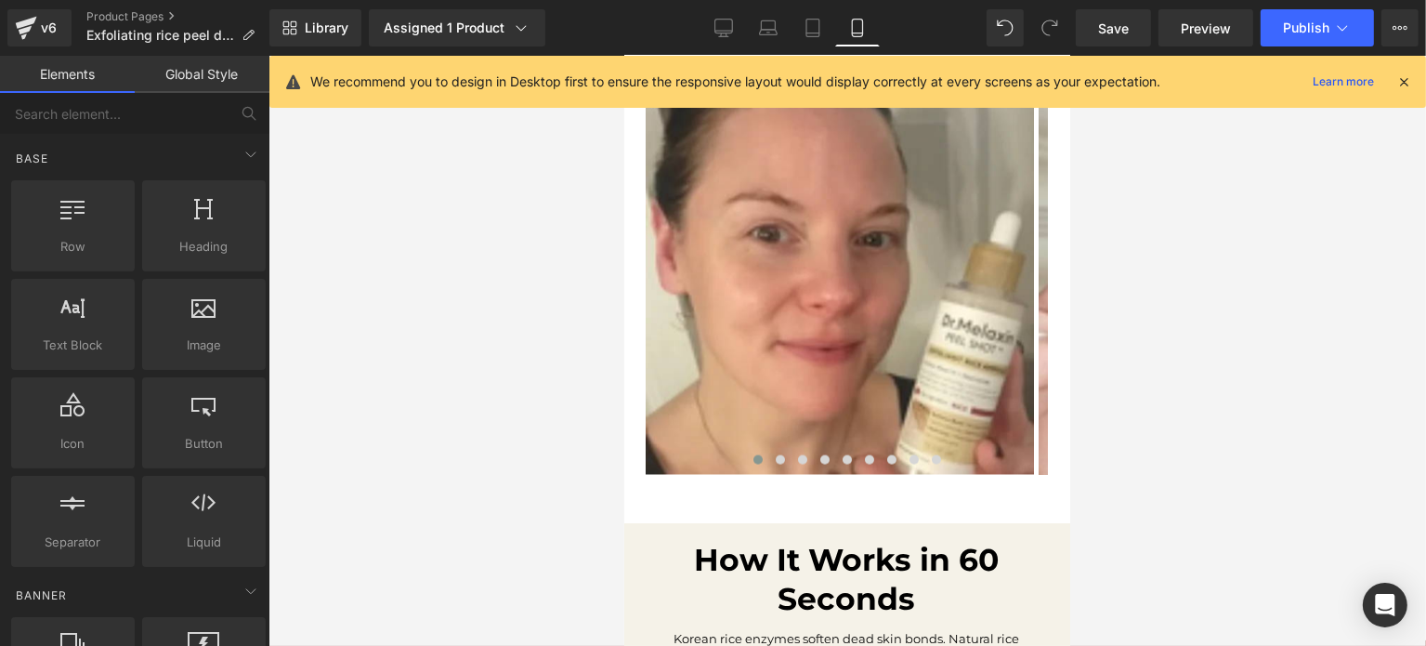
scroll to position [0, 0]
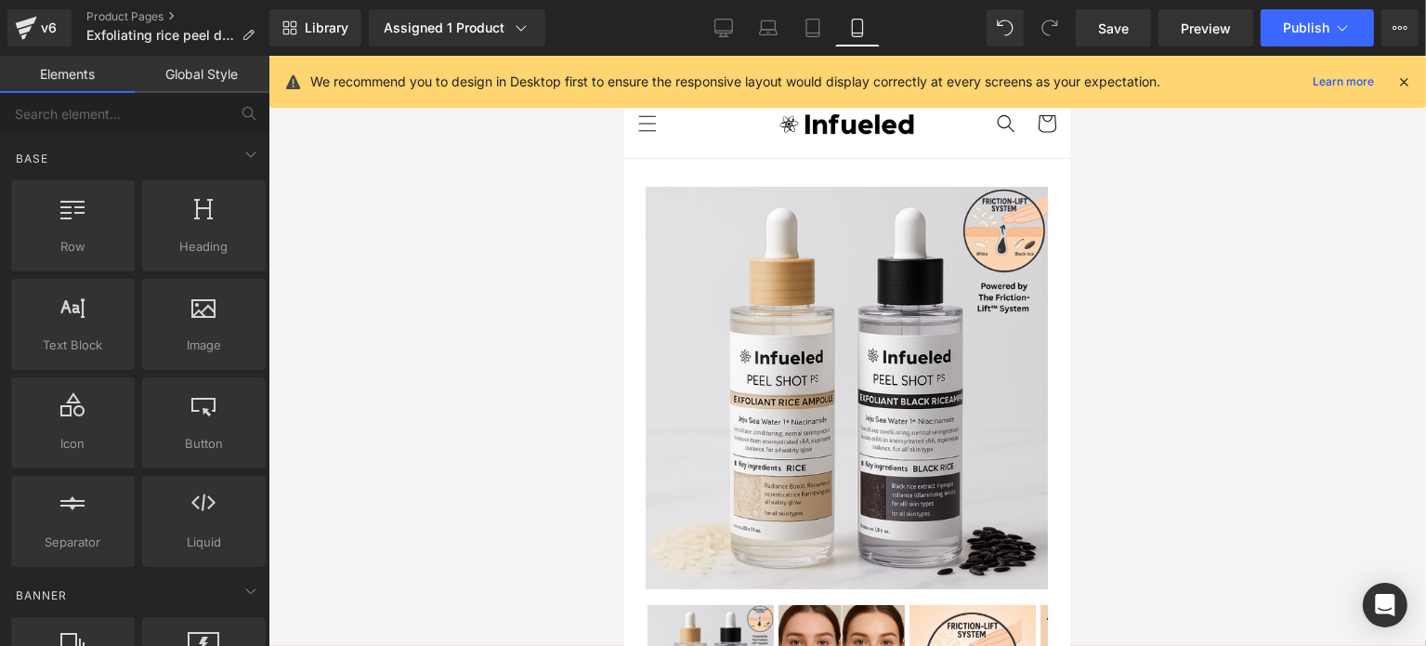
drag, startPoint x: 1065, startPoint y: 267, endPoint x: 1697, endPoint y: 74, distance: 661.3
click at [1078, 24] on link "Save" at bounding box center [1113, 27] width 75 height 37
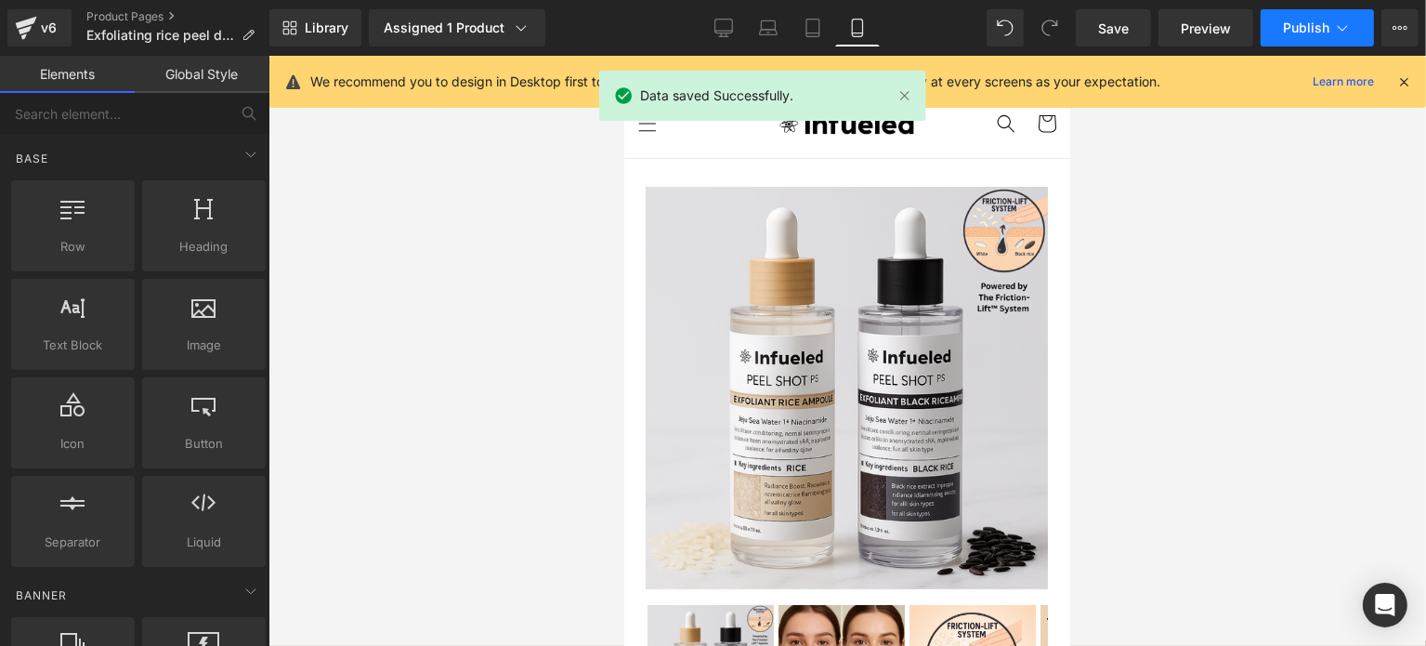
click at [1286, 28] on span "Publish" at bounding box center [1306, 27] width 46 height 15
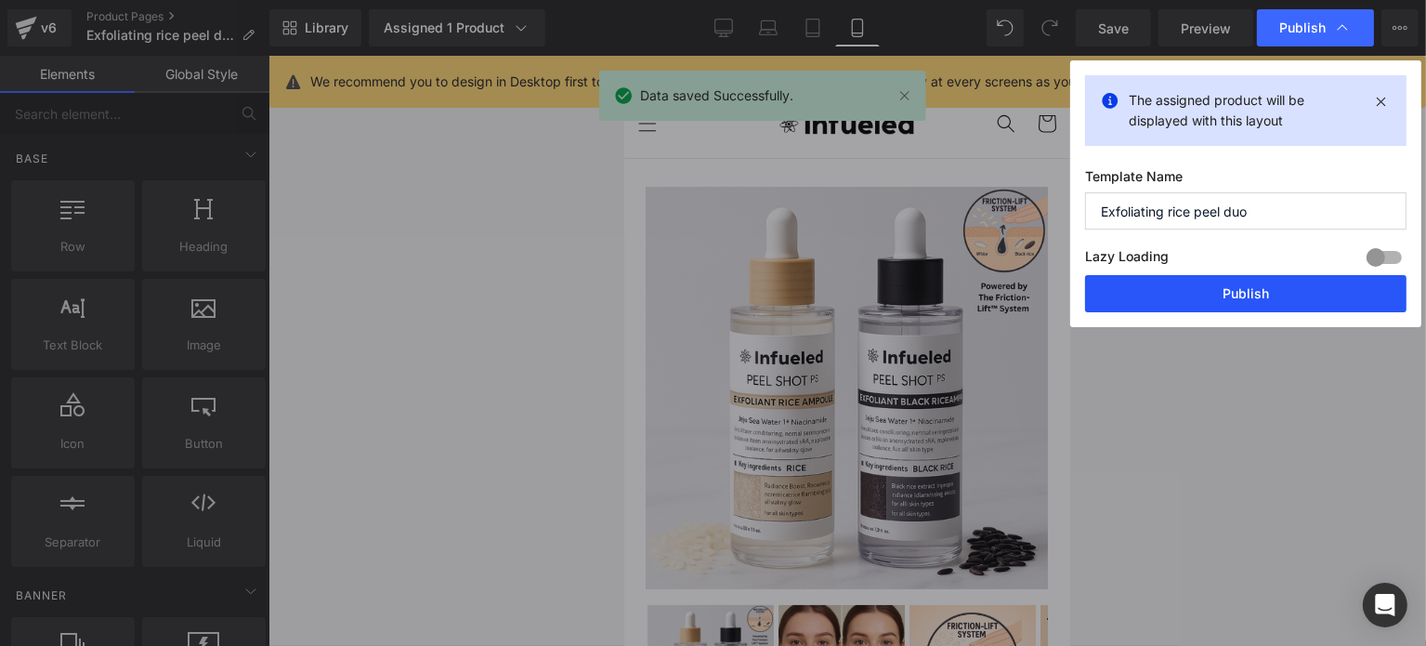
click at [1272, 290] on button "Publish" at bounding box center [1245, 293] width 321 height 37
